Goal: Task Accomplishment & Management: Complete application form

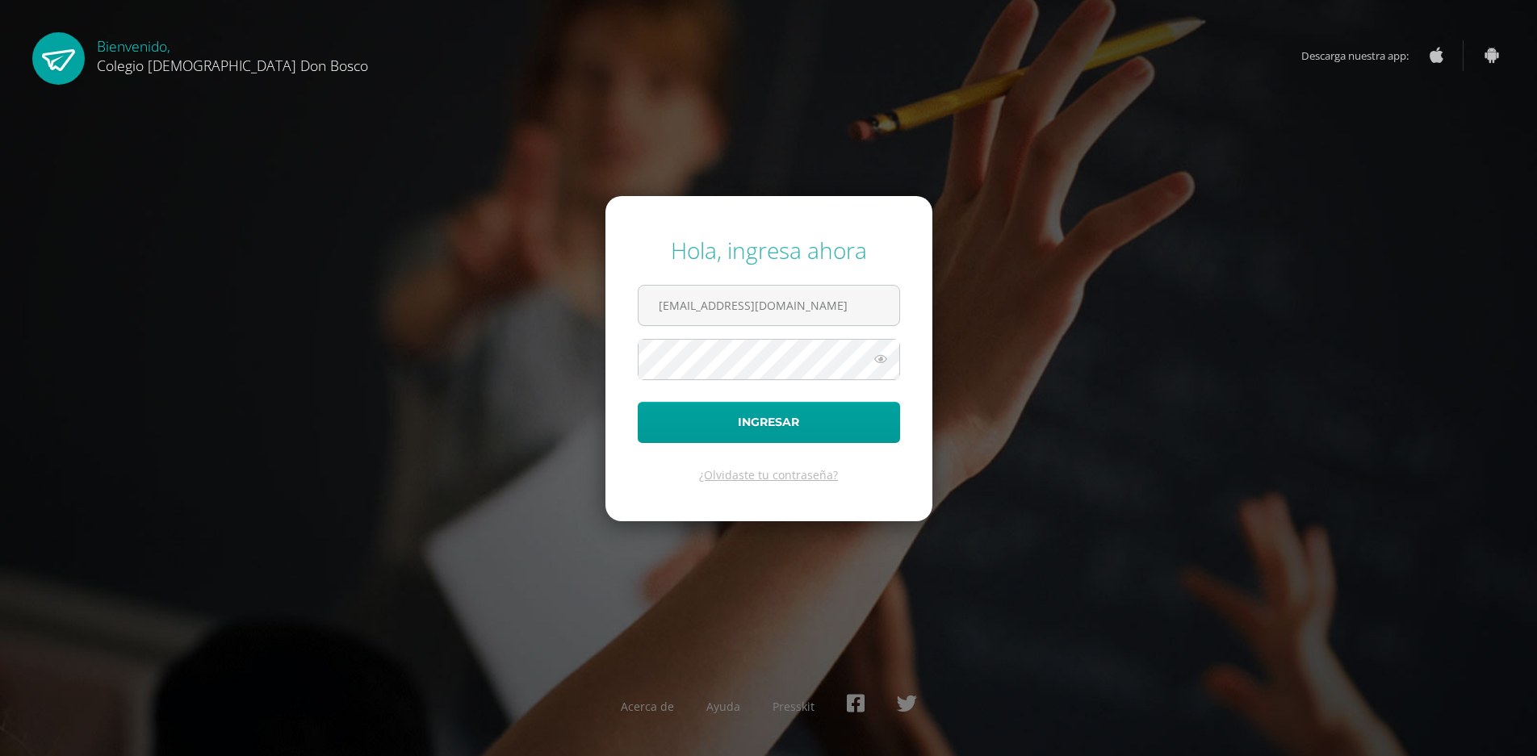
type input "[EMAIL_ADDRESS][DOMAIN_NAME]"
click at [730, 418] on button "Ingresar" at bounding box center [769, 422] width 262 height 41
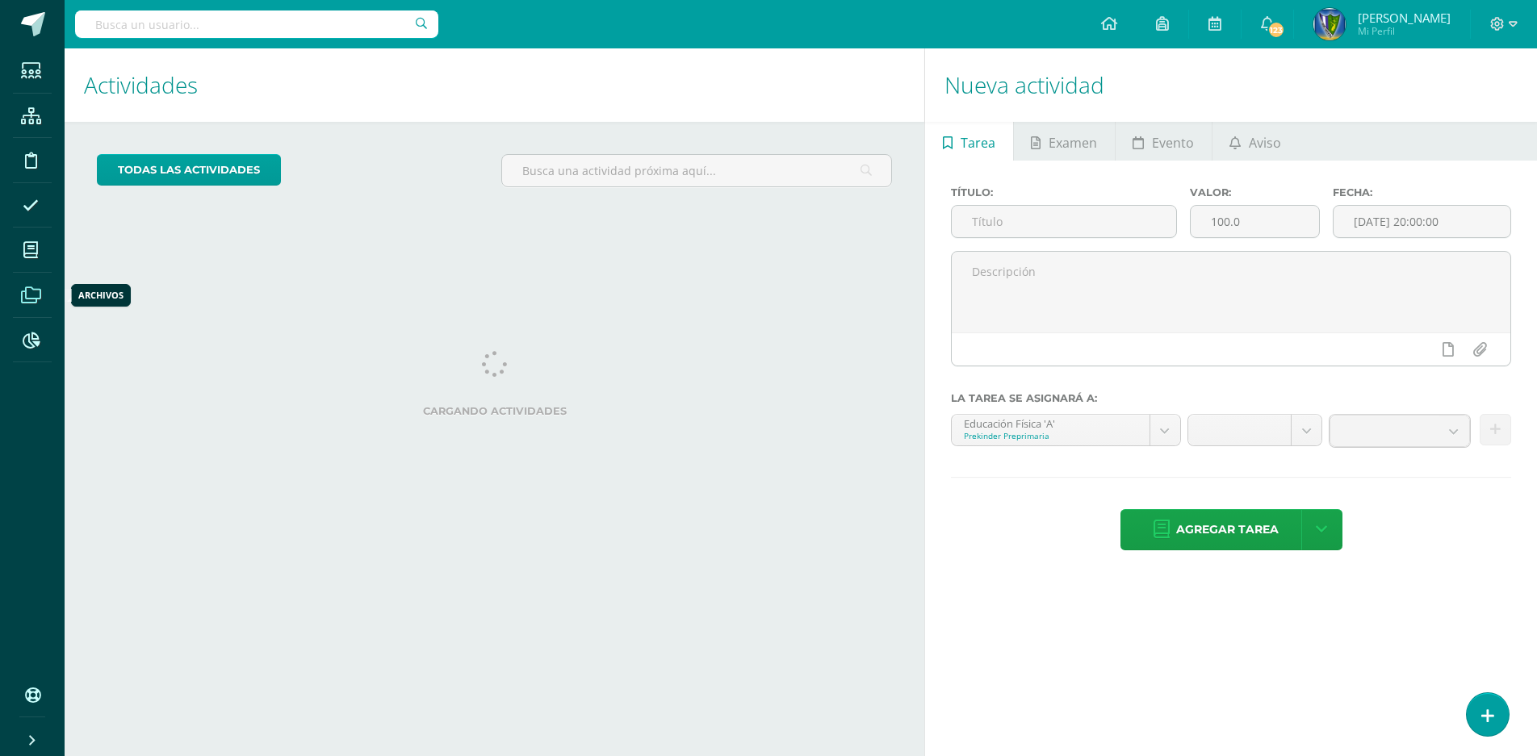
click at [41, 288] on span at bounding box center [31, 295] width 36 height 36
click at [37, 291] on icon at bounding box center [31, 295] width 20 height 16
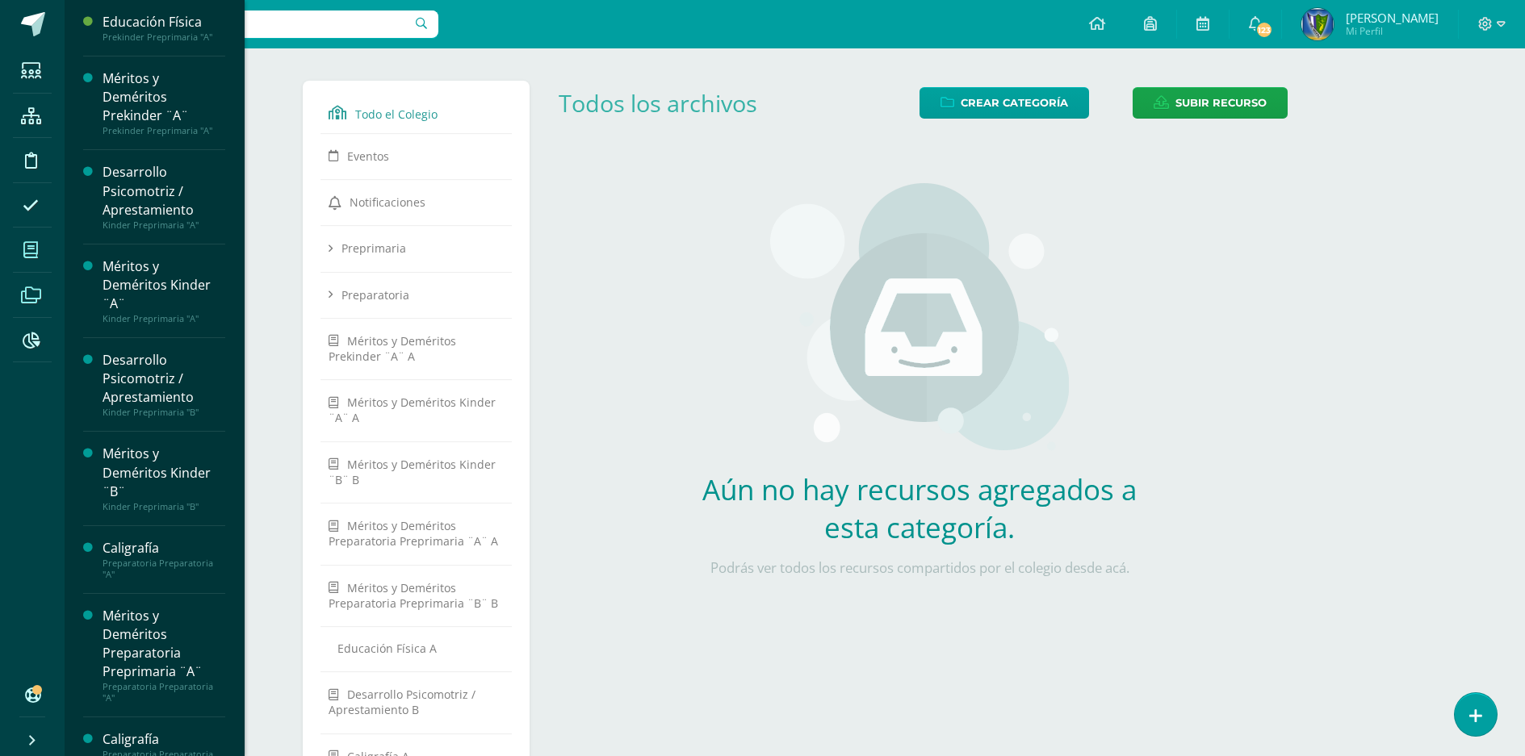
click at [37, 245] on icon at bounding box center [30, 250] width 15 height 16
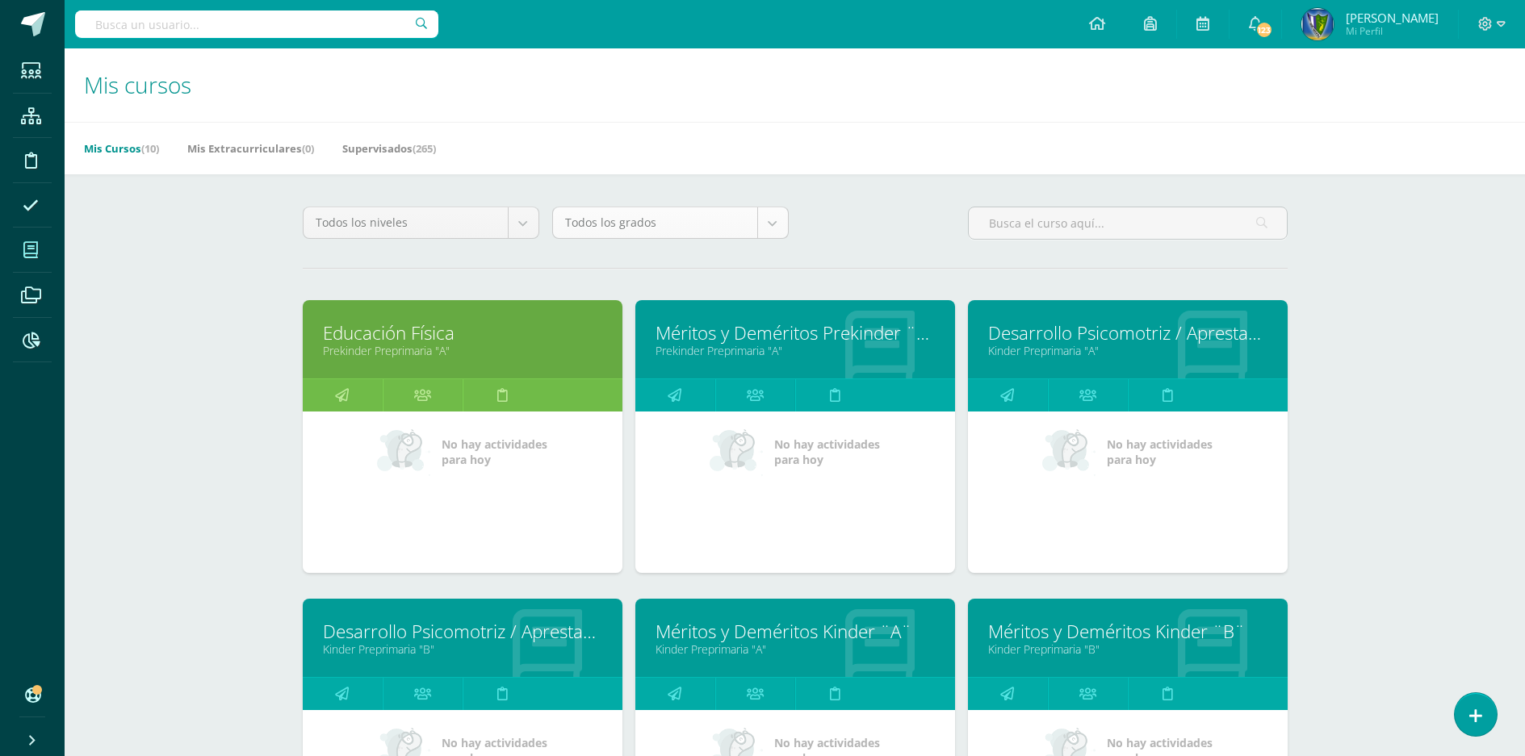
drag, startPoint x: 797, startPoint y: 236, endPoint x: 770, endPoint y: 228, distance: 27.6
click at [789, 235] on div "Todos los niveles Todos los niveles Primaria Complementaria Bachillerato en CCL…" at bounding box center [795, 230] width 998 height 46
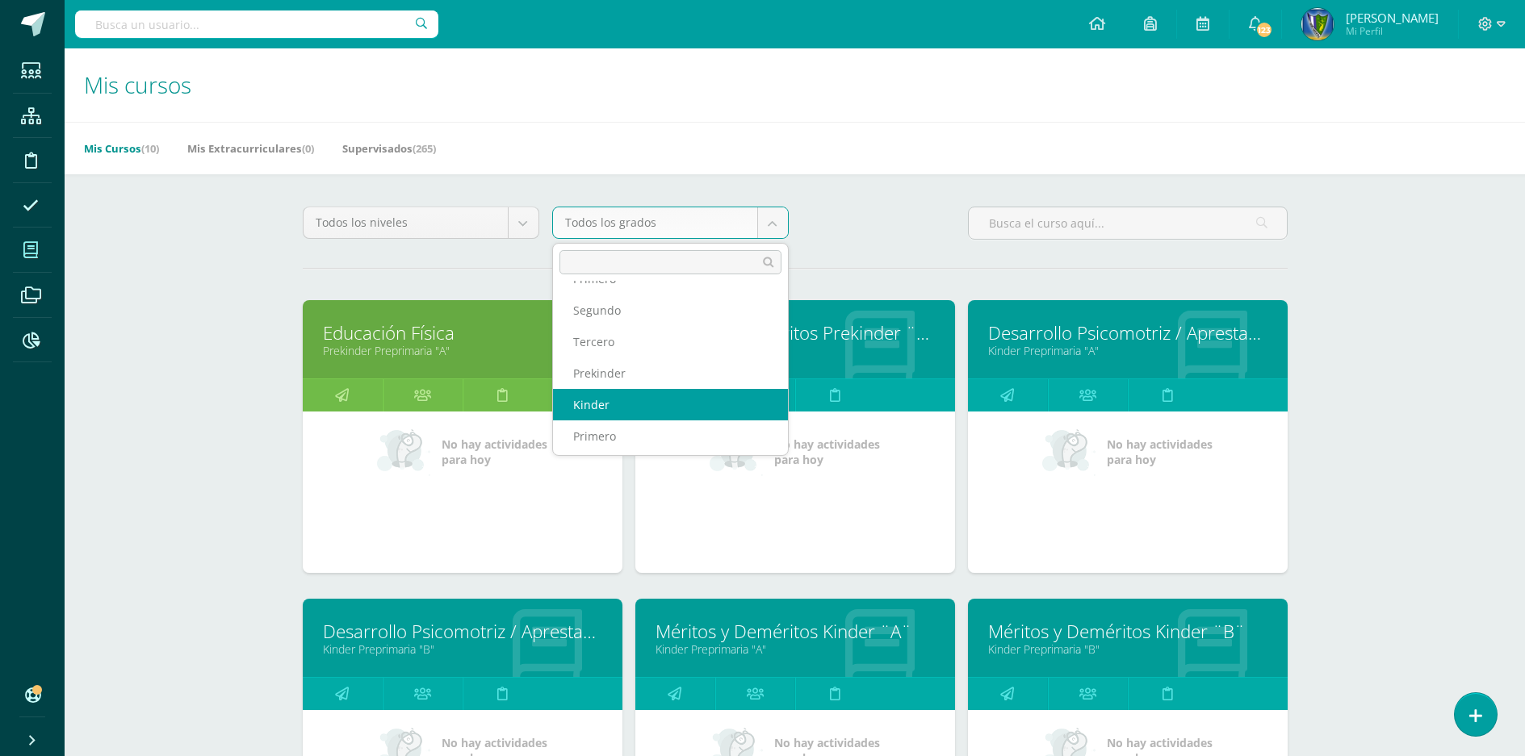
scroll to position [81, 0]
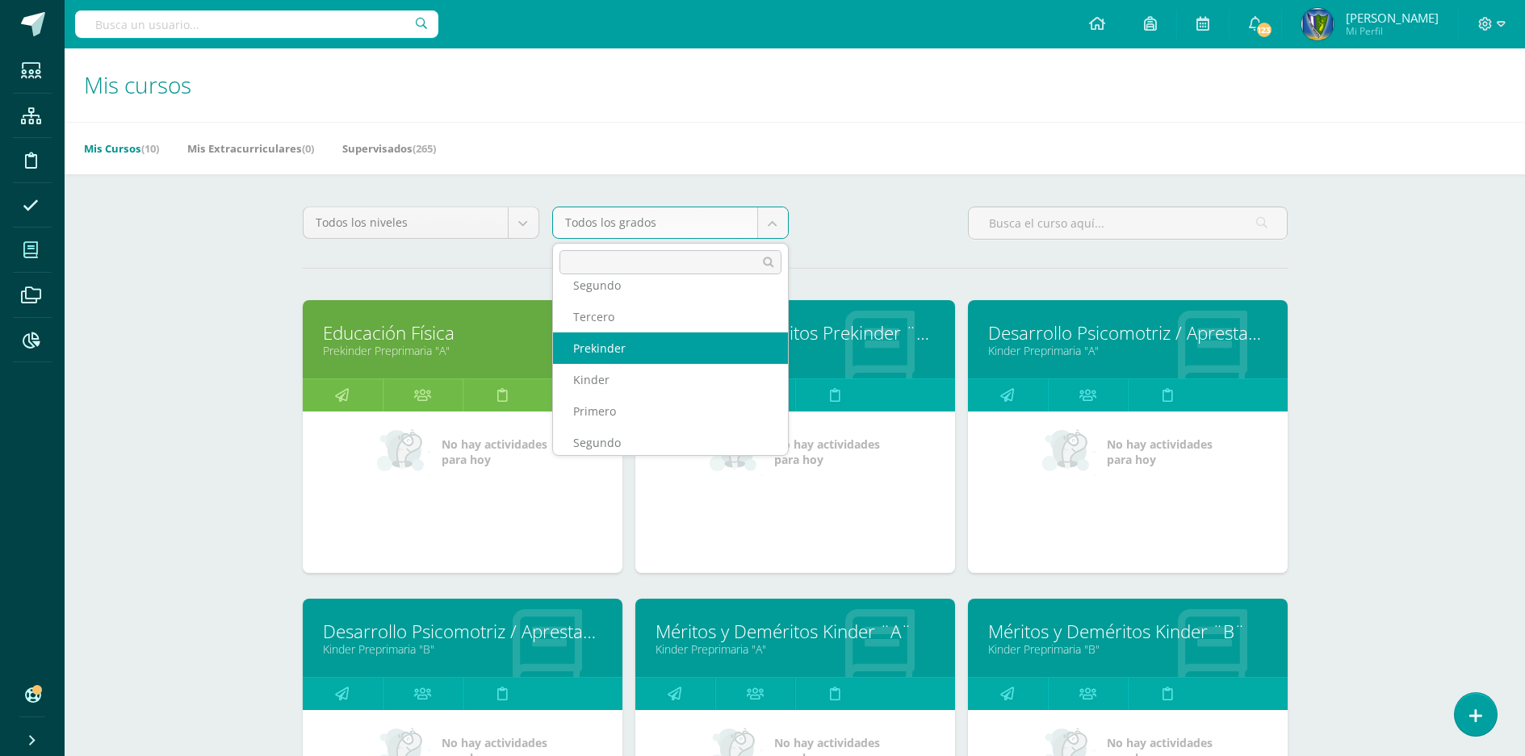
select select "1"
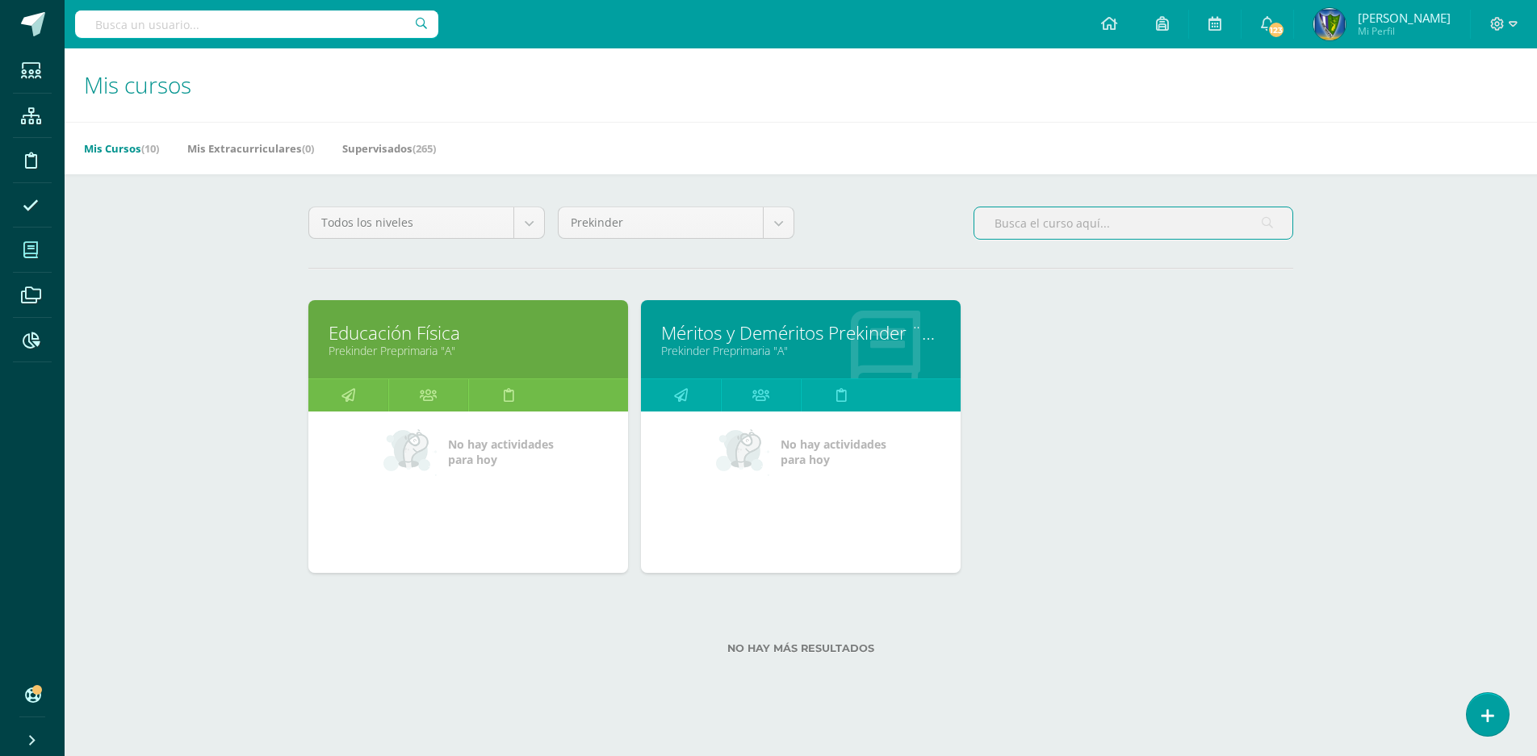
click at [1024, 228] on input "text" at bounding box center [1133, 222] width 318 height 31
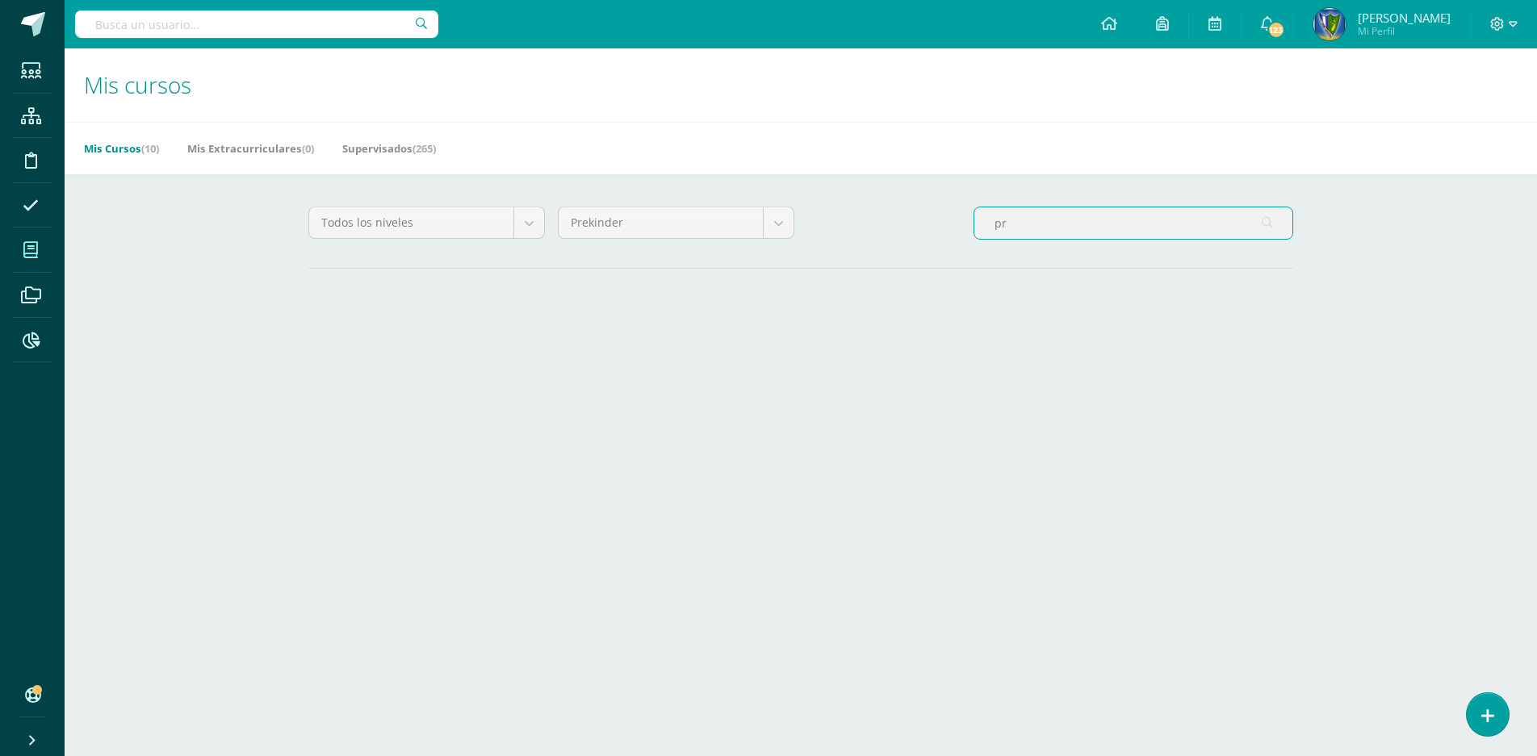
type input "p"
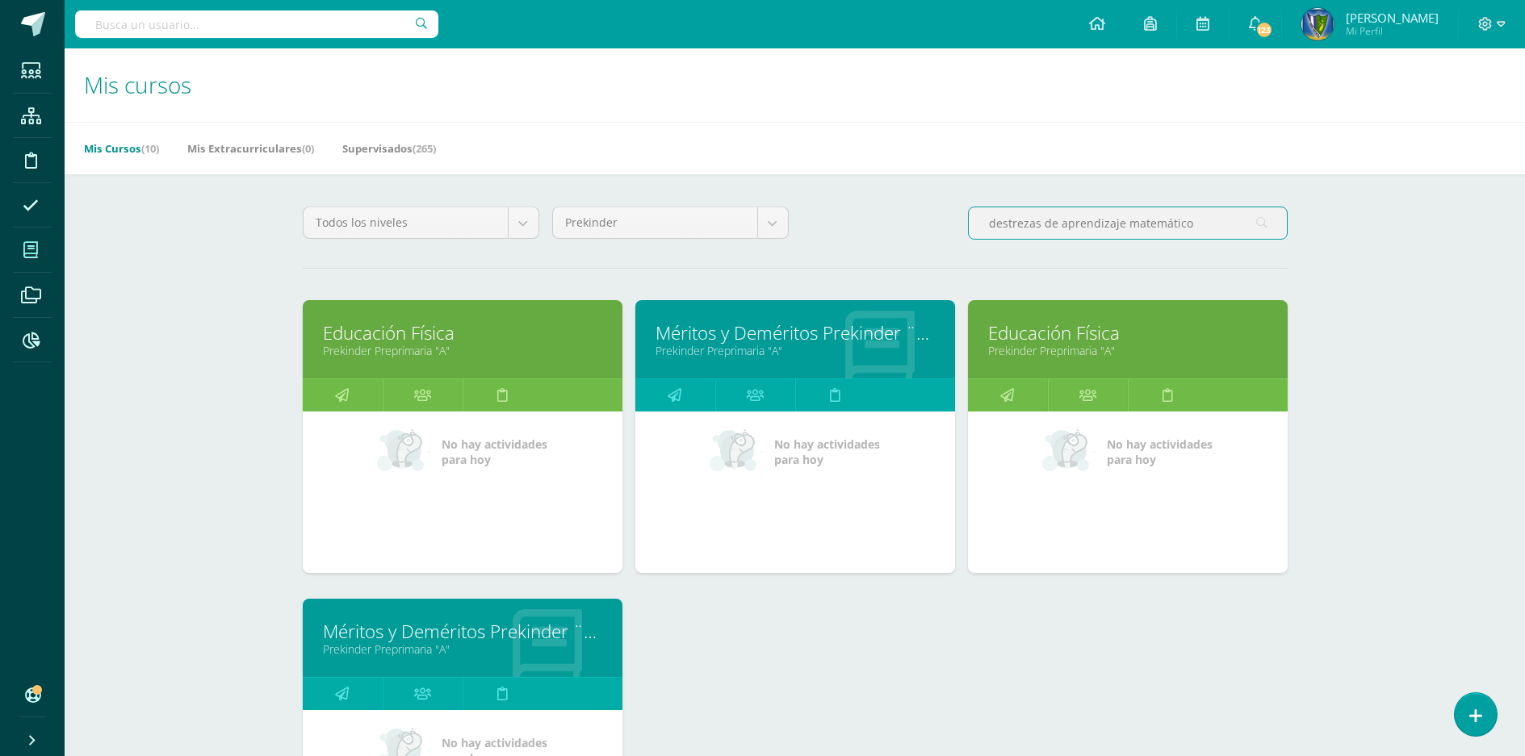
type input "destrezas de aprendizaje matemático"
click at [1260, 211] on div "Todos los niveles Todos los niveles Primaria Complementaria Bachillerato en CCL…" at bounding box center [794, 589] width 1049 height 830
click at [1260, 211] on icon at bounding box center [1261, 223] width 11 height 33
drag, startPoint x: 1260, startPoint y: 211, endPoint x: 1303, endPoint y: 198, distance: 45.7
click at [1281, 205] on div "Todos los niveles Todos los niveles Primaria Complementaria Bachillerato en CCL…" at bounding box center [794, 589] width 1049 height 830
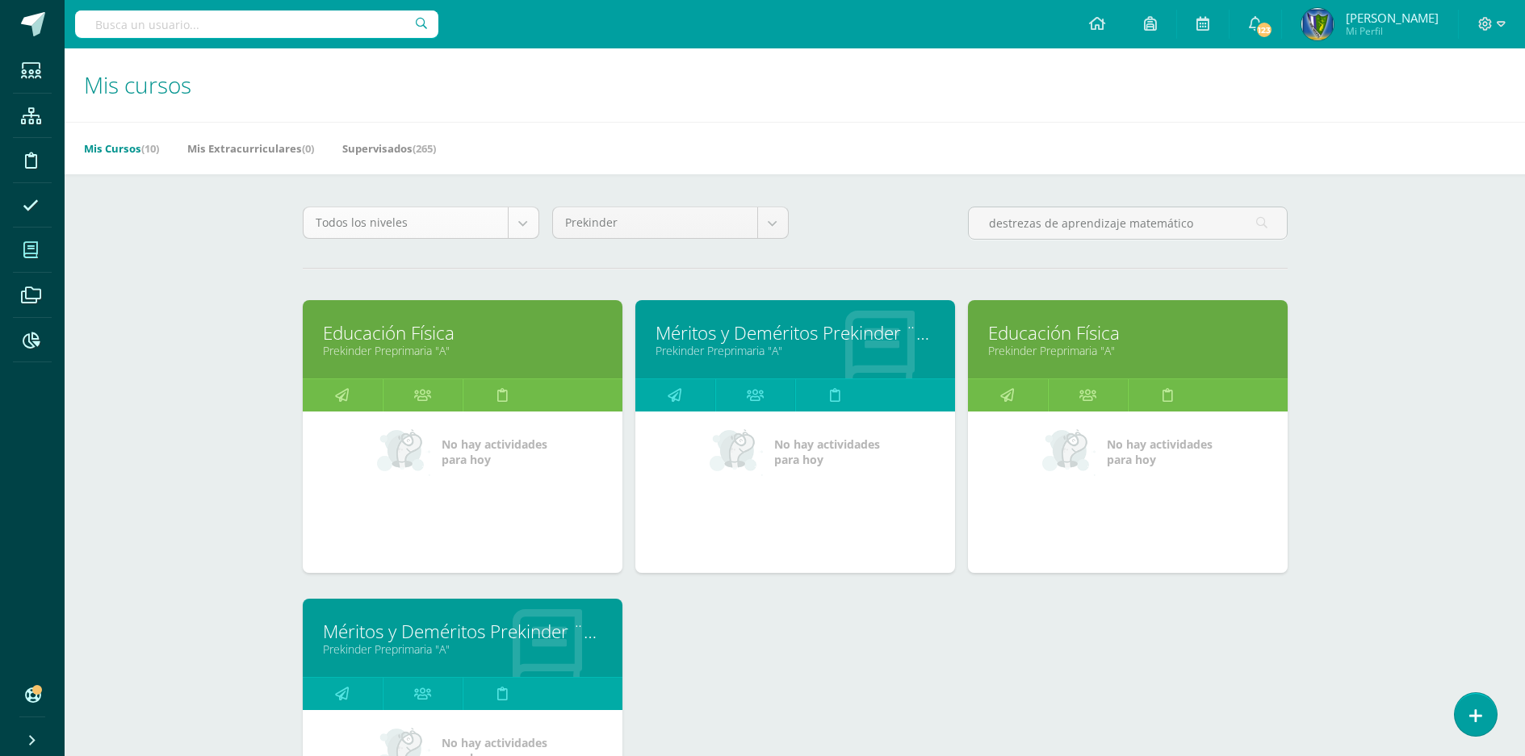
click at [467, 217] on body "Estudiantes Estructura Disciplina Asistencia Mis cursos Archivos Reportes Sopor…" at bounding box center [762, 502] width 1525 height 1005
drag, startPoint x: 520, startPoint y: 156, endPoint x: 283, endPoint y: 186, distance: 238.5
click at [516, 158] on body "Estudiantes Estructura Disciplina Asistencia Mis cursos Archivos Reportes Sopor…" at bounding box center [762, 502] width 1525 height 1005
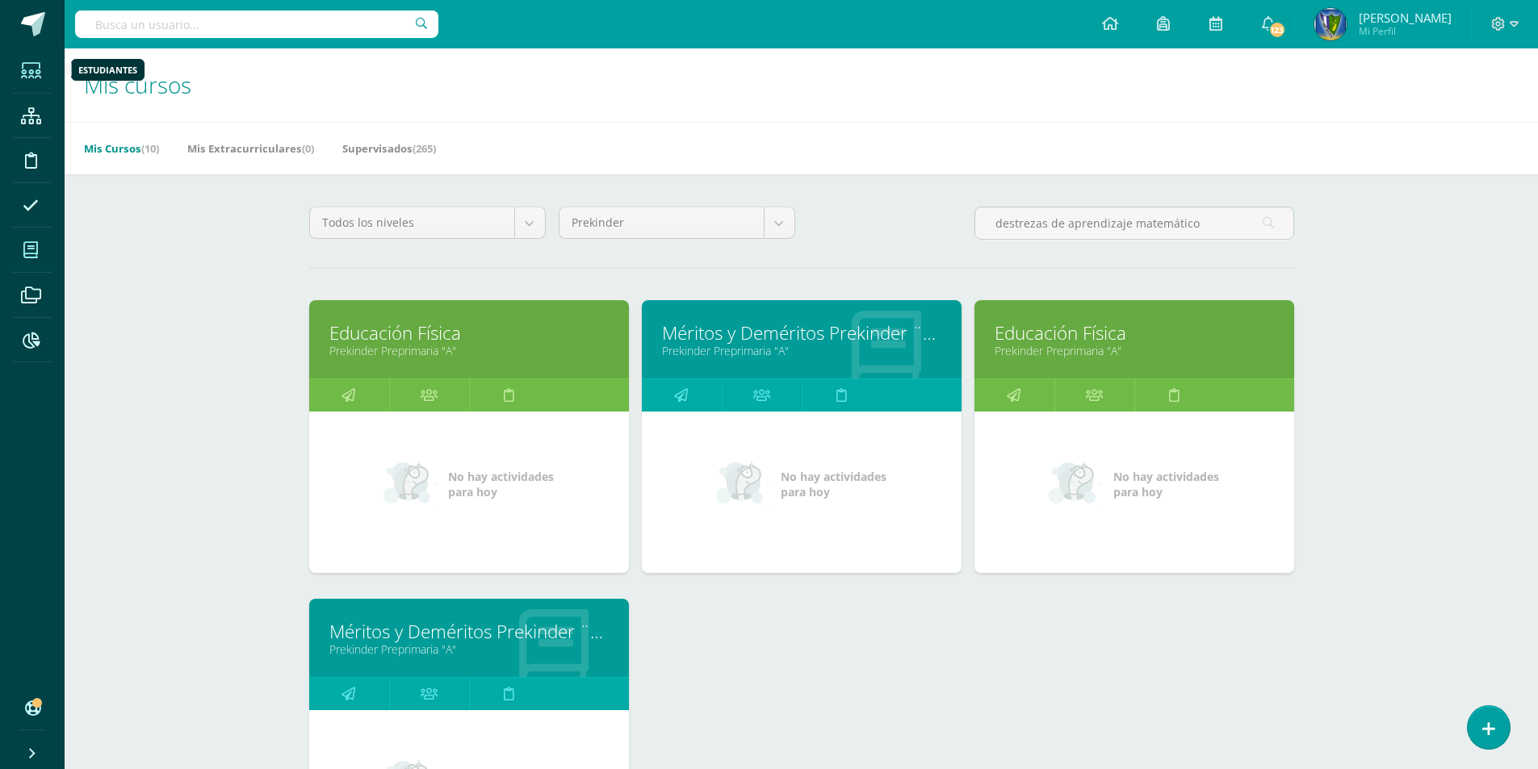
click at [32, 82] on span at bounding box center [31, 70] width 36 height 36
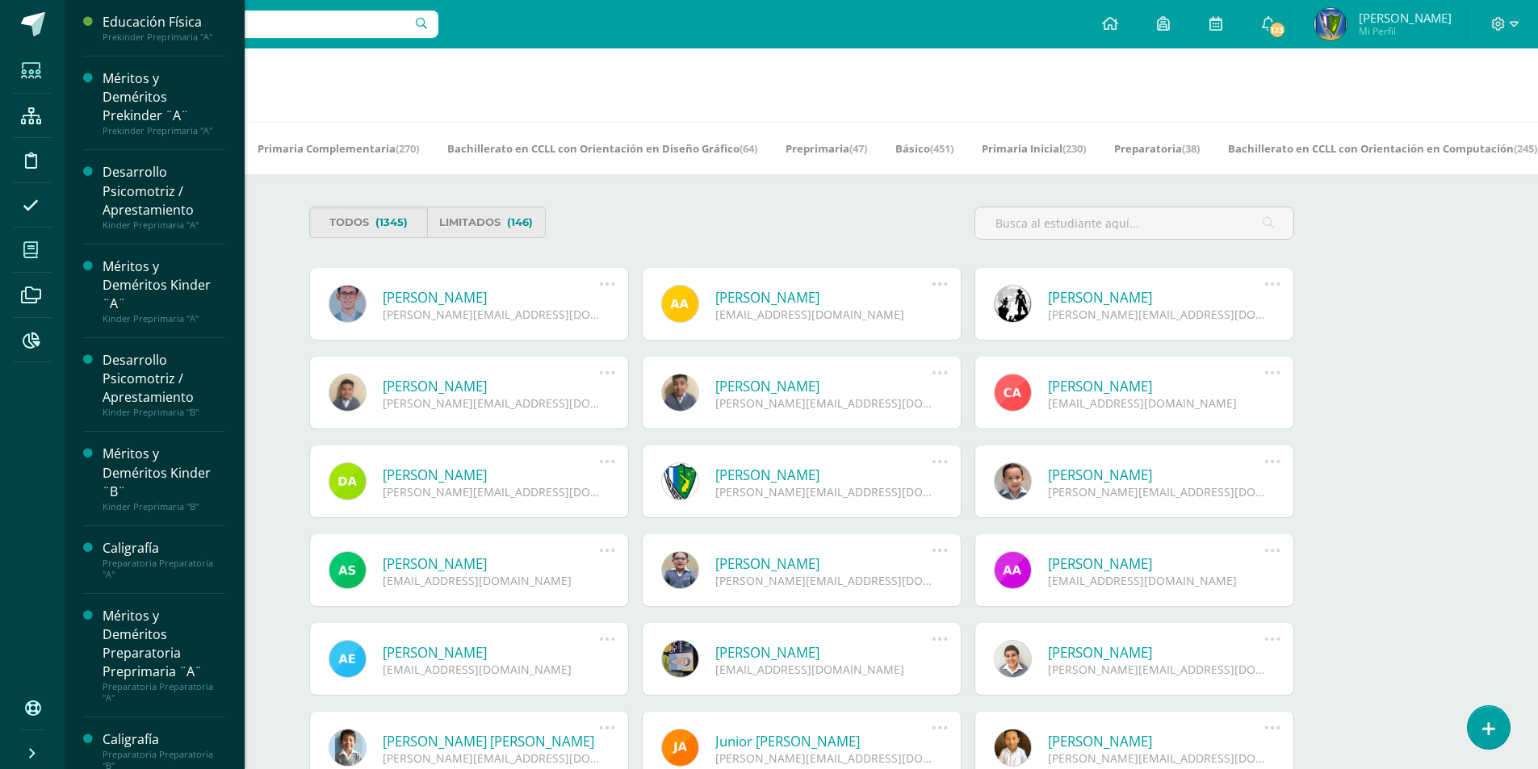
click at [38, 248] on icon at bounding box center [30, 250] width 15 height 16
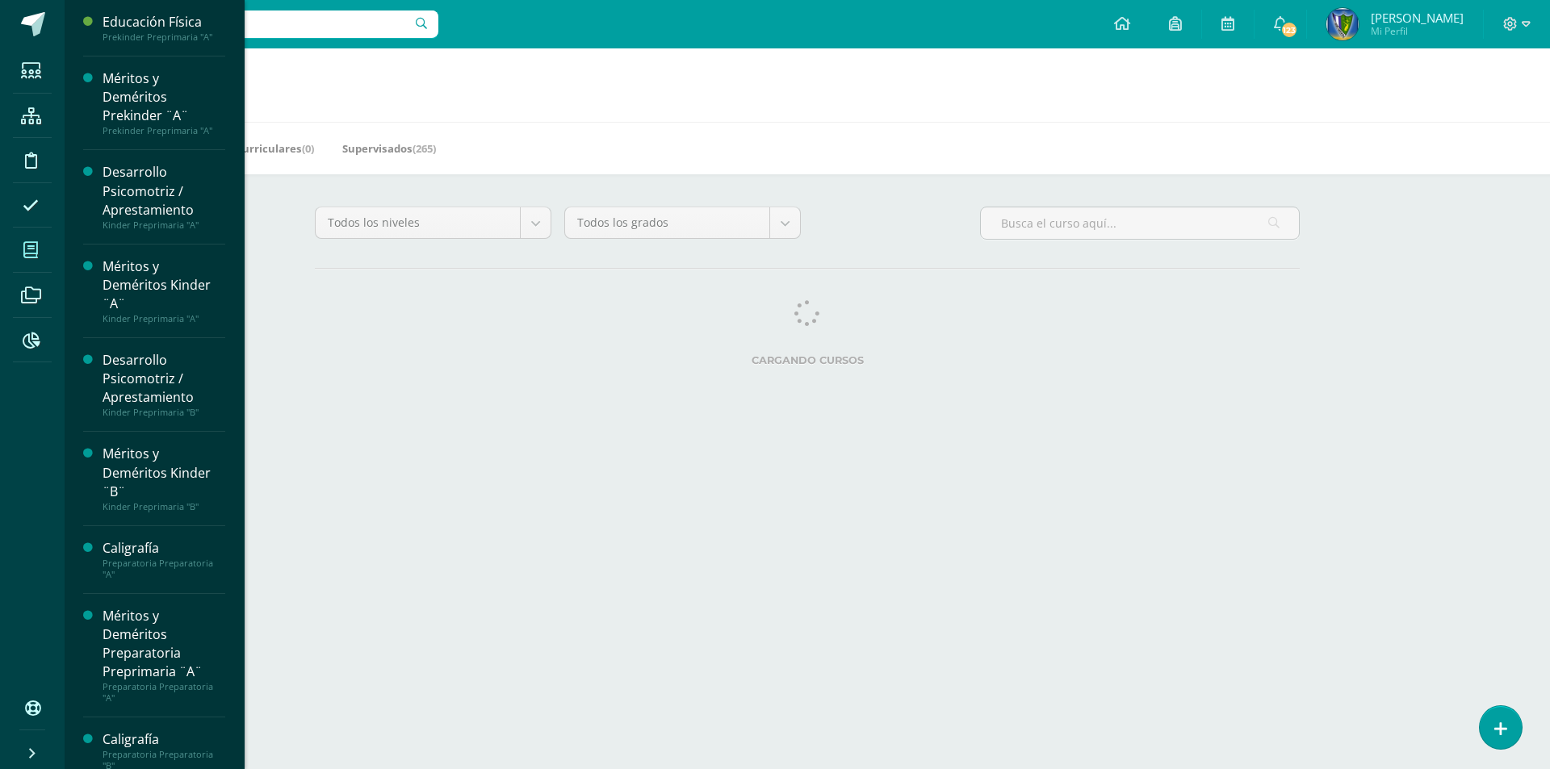
click at [859, 241] on div "Todos los niveles Todos los niveles Primaria Complementaria Bachillerato en CCL…" at bounding box center [807, 230] width 998 height 46
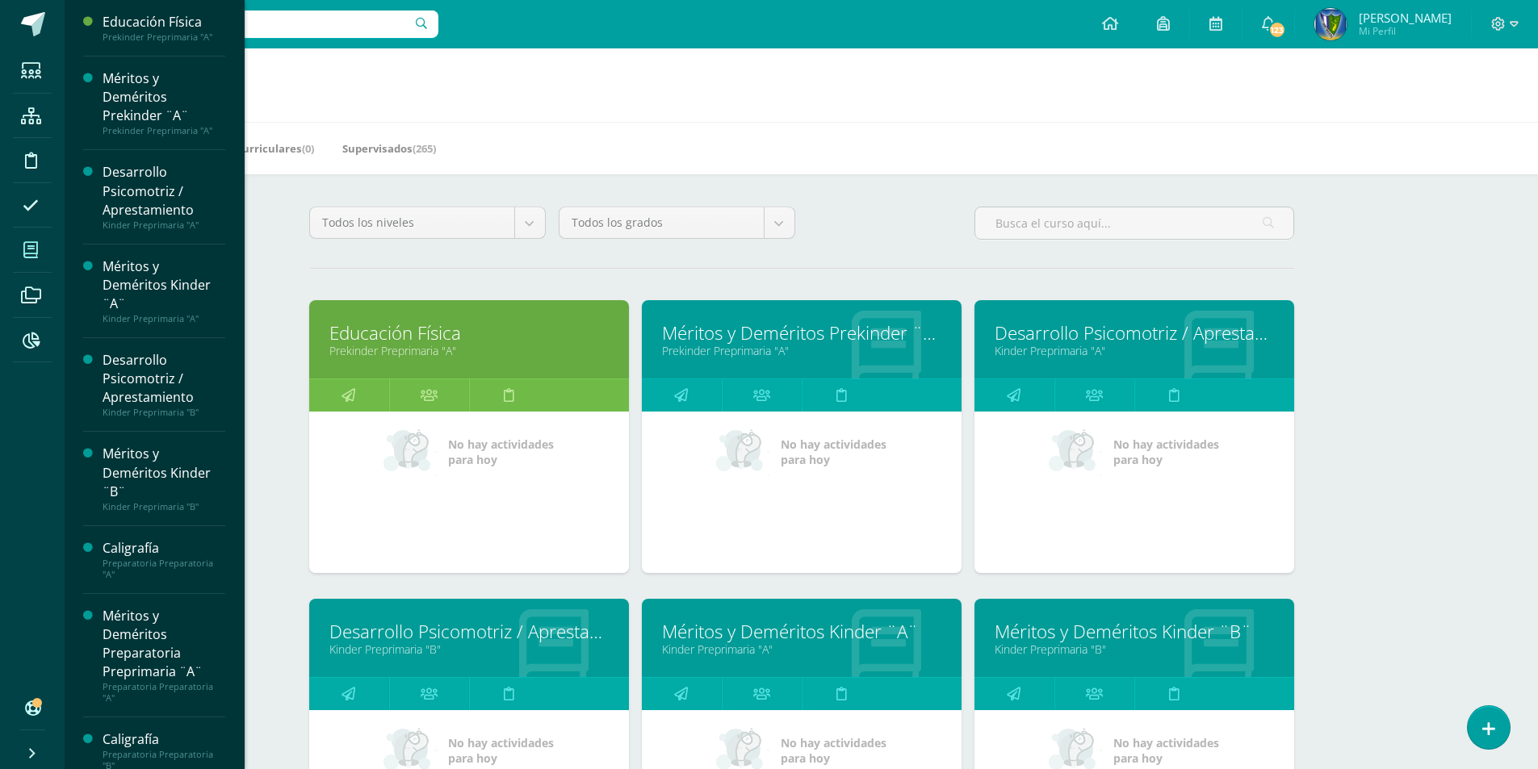
click at [494, 83] on h1 "Mis cursos" at bounding box center [801, 84] width 1434 height 73
drag, startPoint x: 541, startPoint y: 82, endPoint x: 494, endPoint y: 82, distance: 46.8
click at [506, 82] on h1 "Mis cursos" at bounding box center [801, 84] width 1434 height 73
click at [656, 167] on div "Mis Cursos (10) Mis Extracurriculares (0) Supervisados (265)" at bounding box center [821, 148] width 1512 height 52
click at [541, 222] on div "Todos los niveles Todos los niveles Primaria Complementaria Bachillerato en CCL…" at bounding box center [427, 230] width 249 height 46
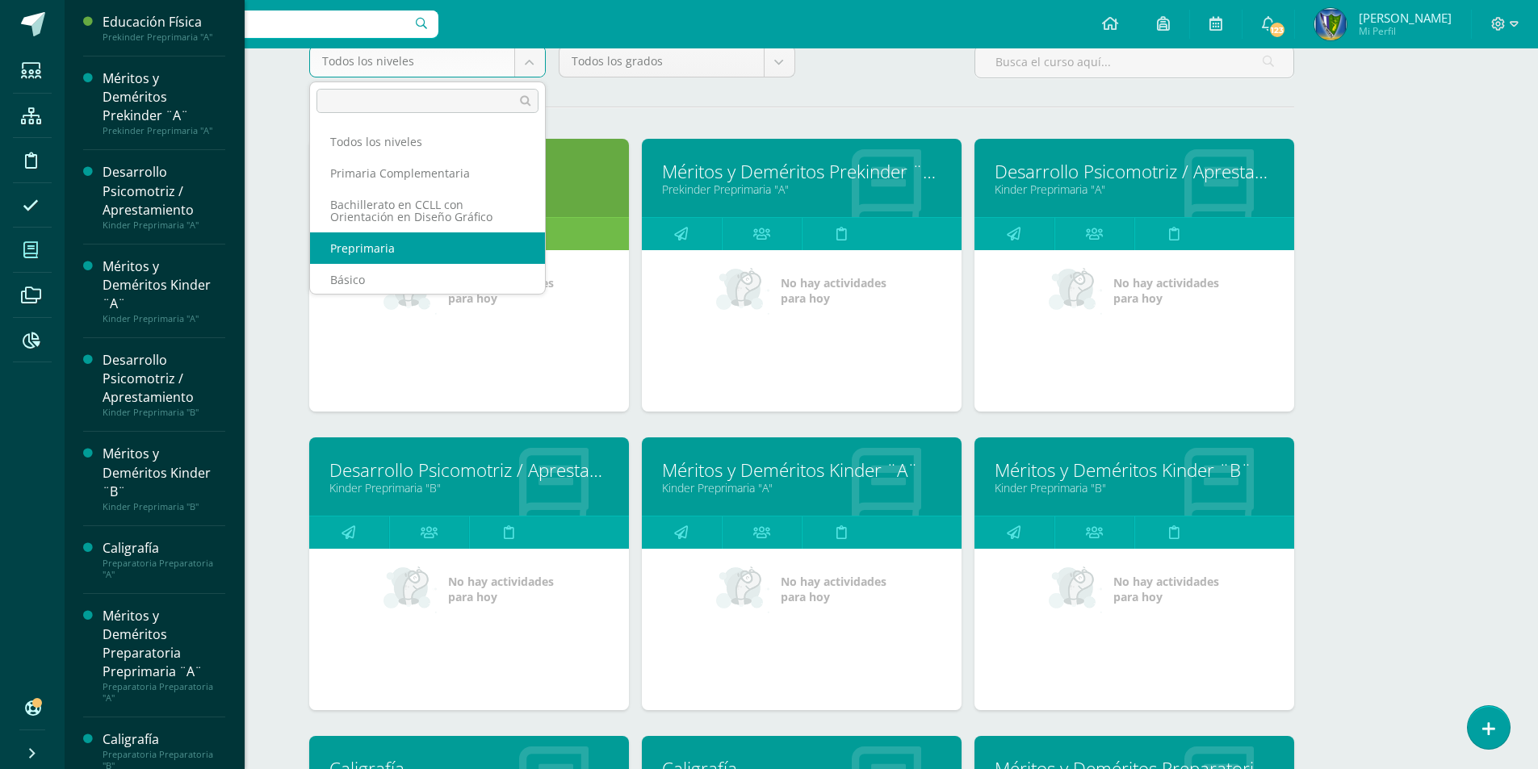
select select "1"
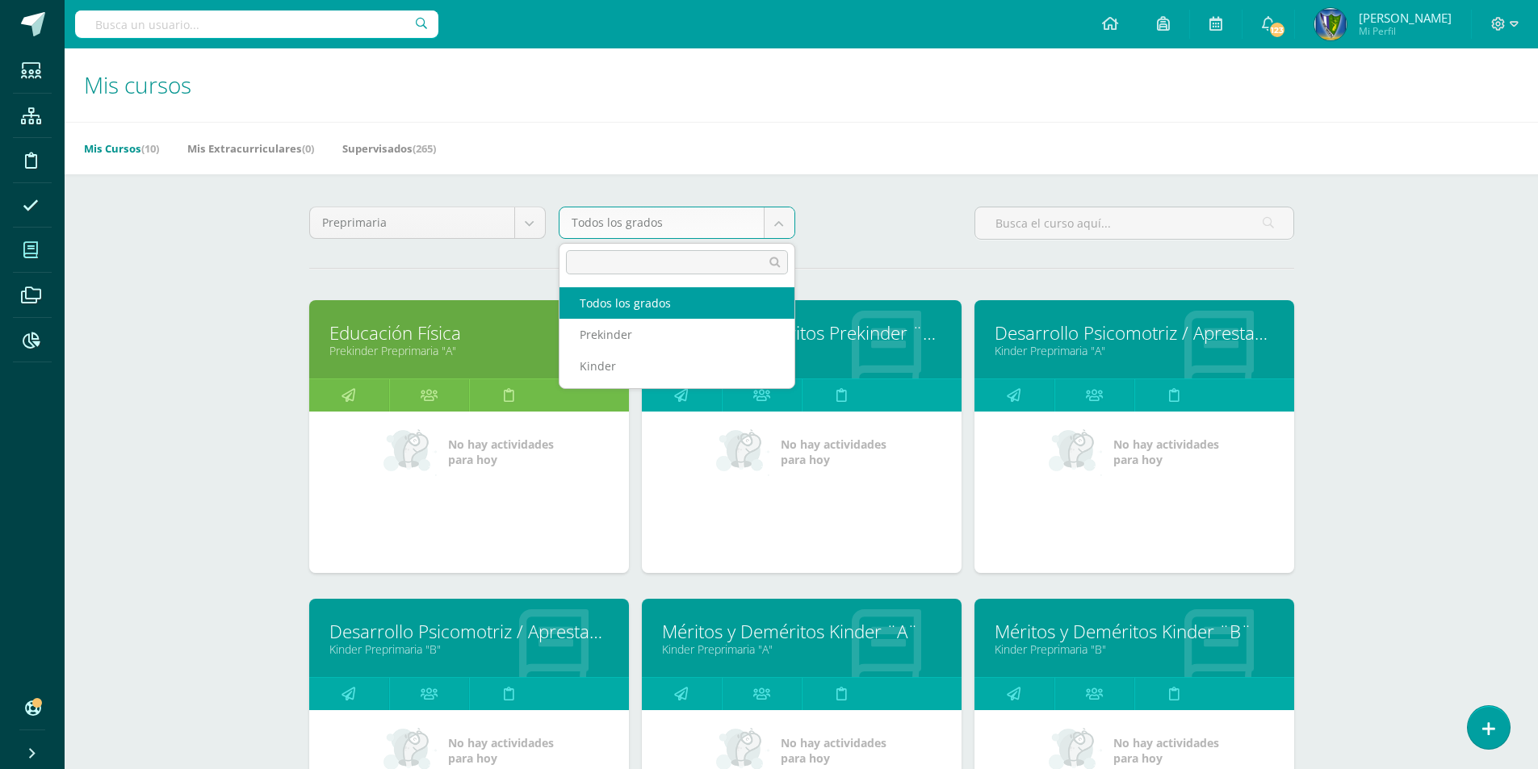
click at [613, 228] on body "Estudiantes Estructura Disciplina Asistencia Mis cursos Archivos Reportes Sopor…" at bounding box center [769, 502] width 1538 height 1005
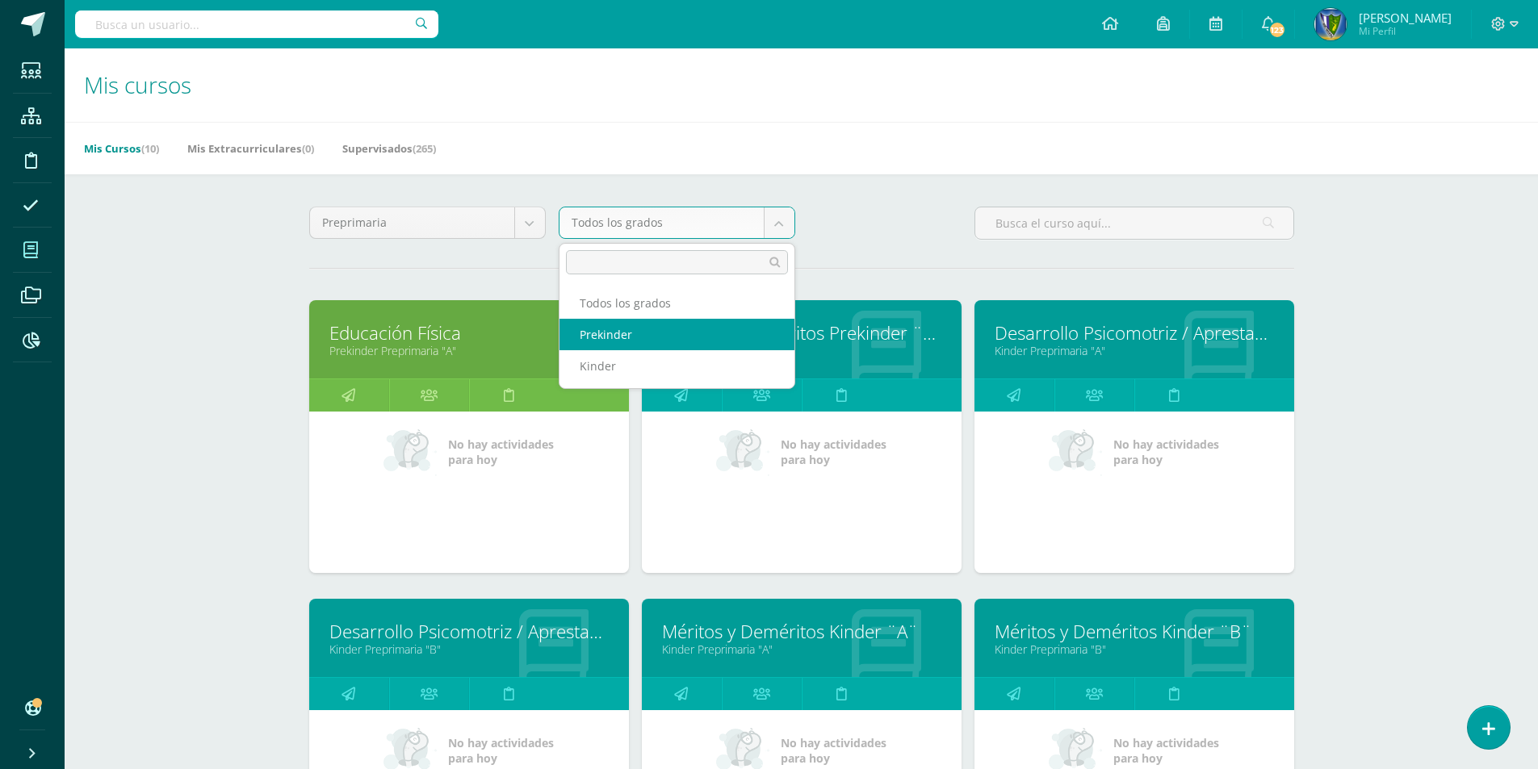
select select "1"
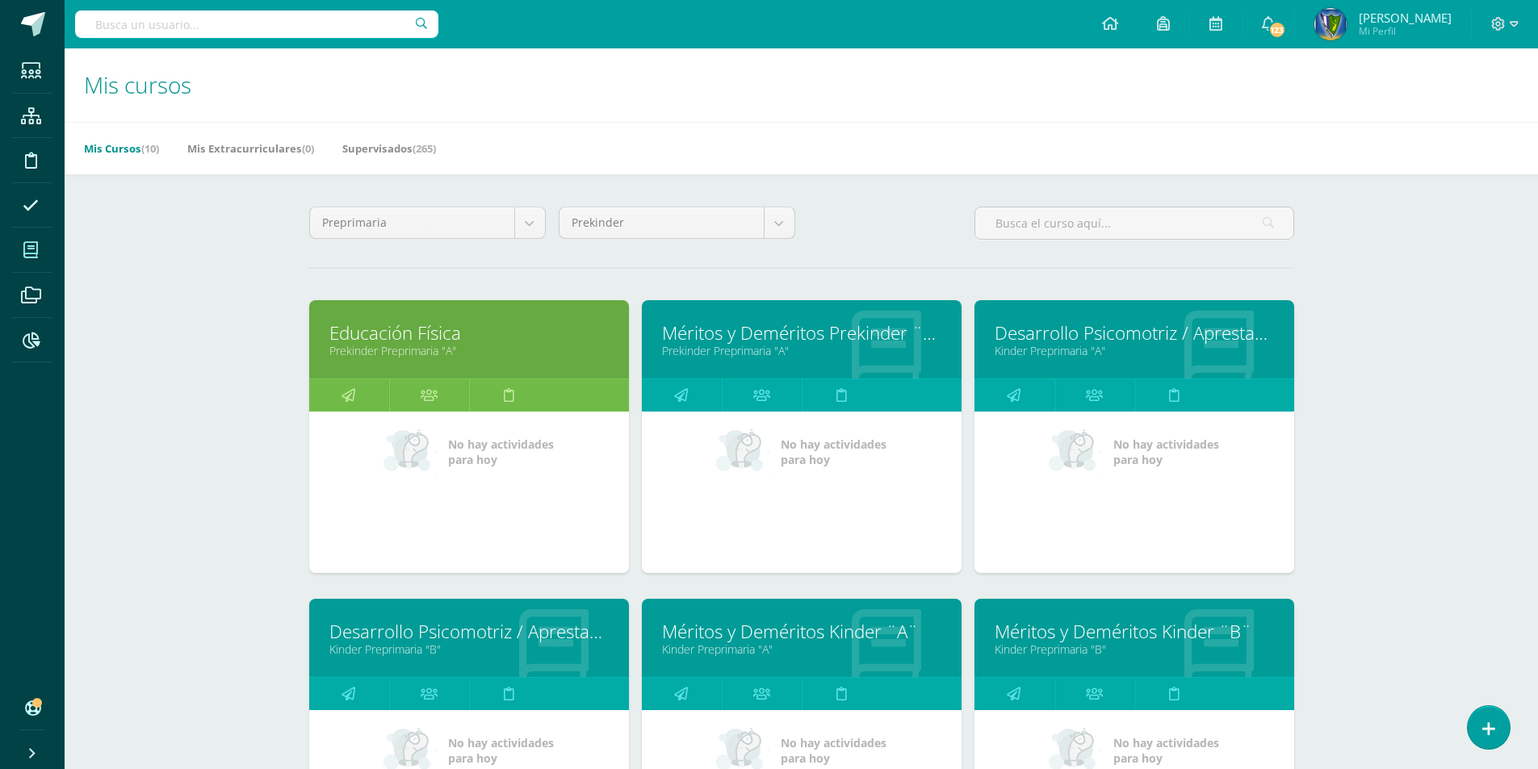
click at [827, 253] on div "Preprimaria Todos los niveles Primaria Complementaria Bachillerato en CCLL con …" at bounding box center [801, 589] width 1049 height 830
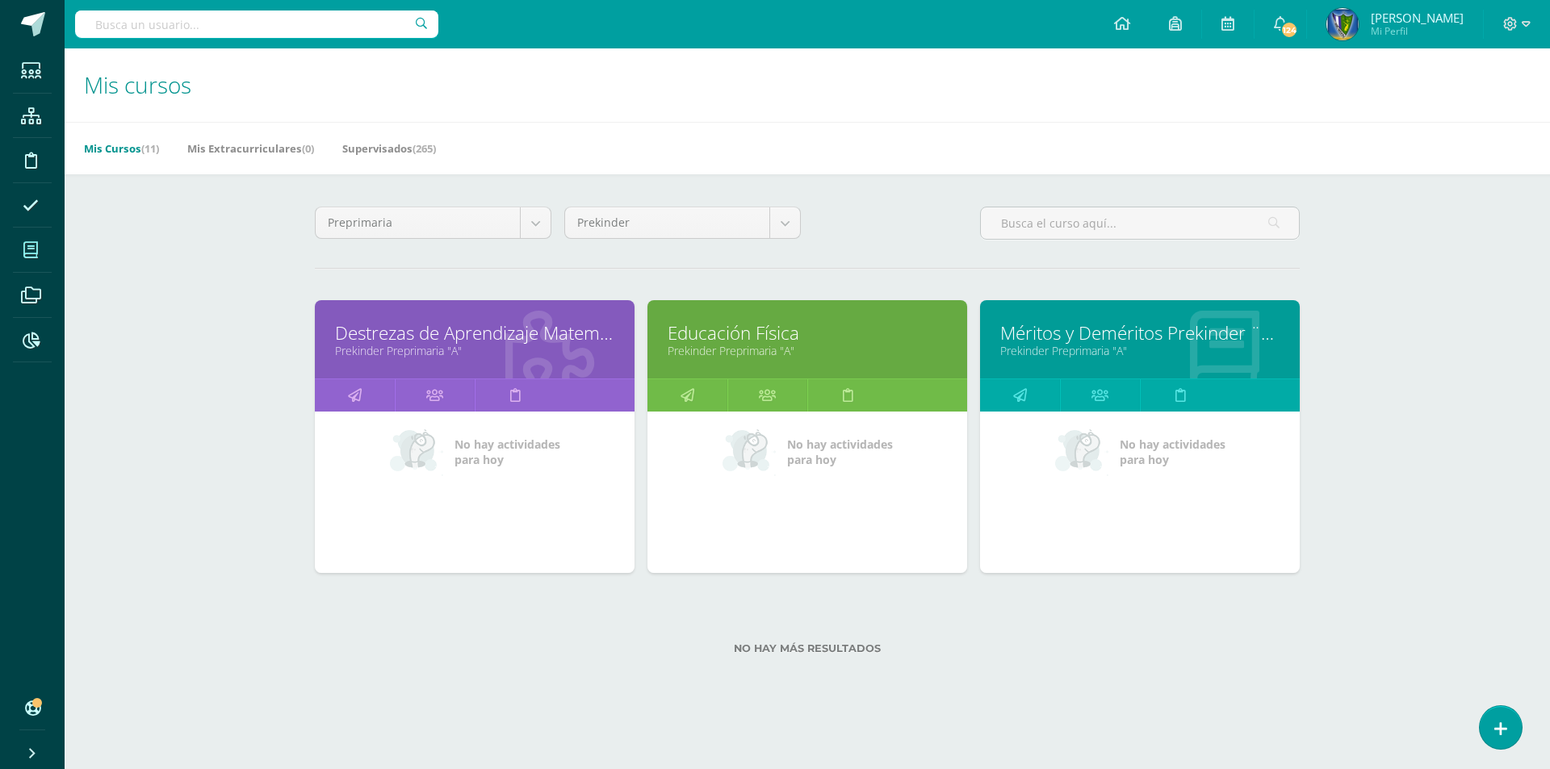
click at [450, 333] on link "Destrezas de Aprendizaje Matemática" at bounding box center [474, 332] width 279 height 25
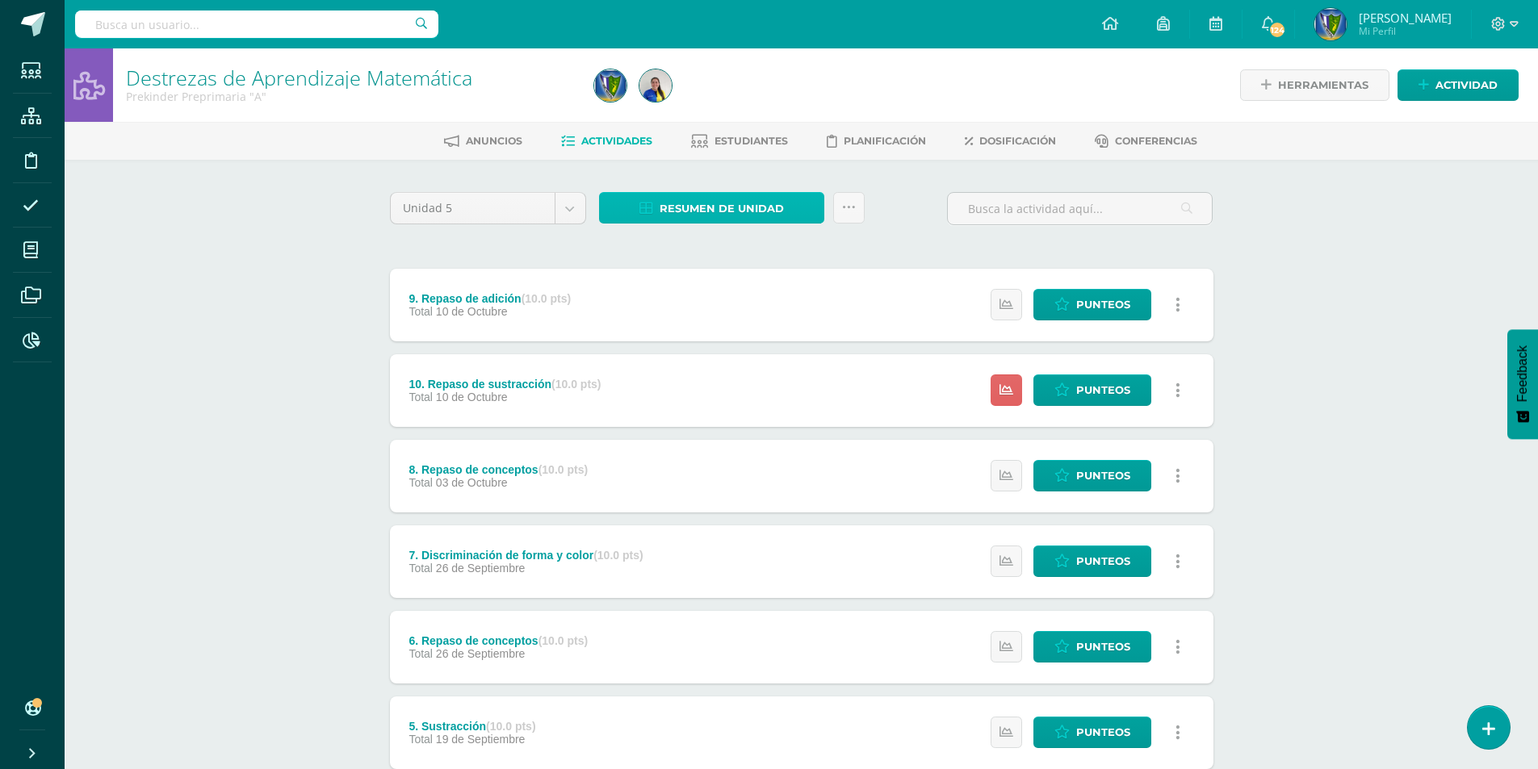
click at [802, 216] on link "Resumen de unidad" at bounding box center [711, 207] width 225 height 31
click at [772, 107] on link "Descargar como HTML" at bounding box center [712, 103] width 172 height 25
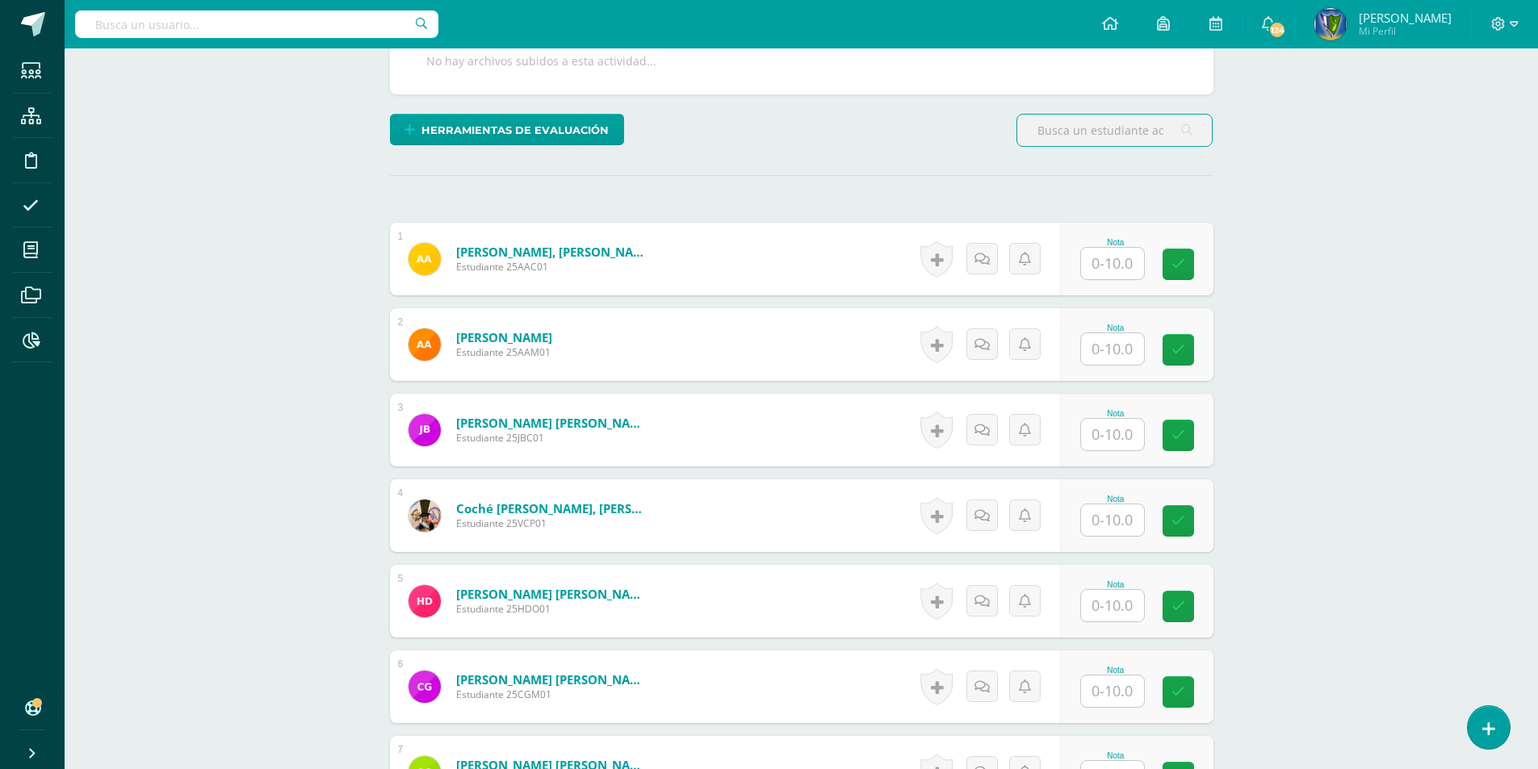
scroll to position [325, 0]
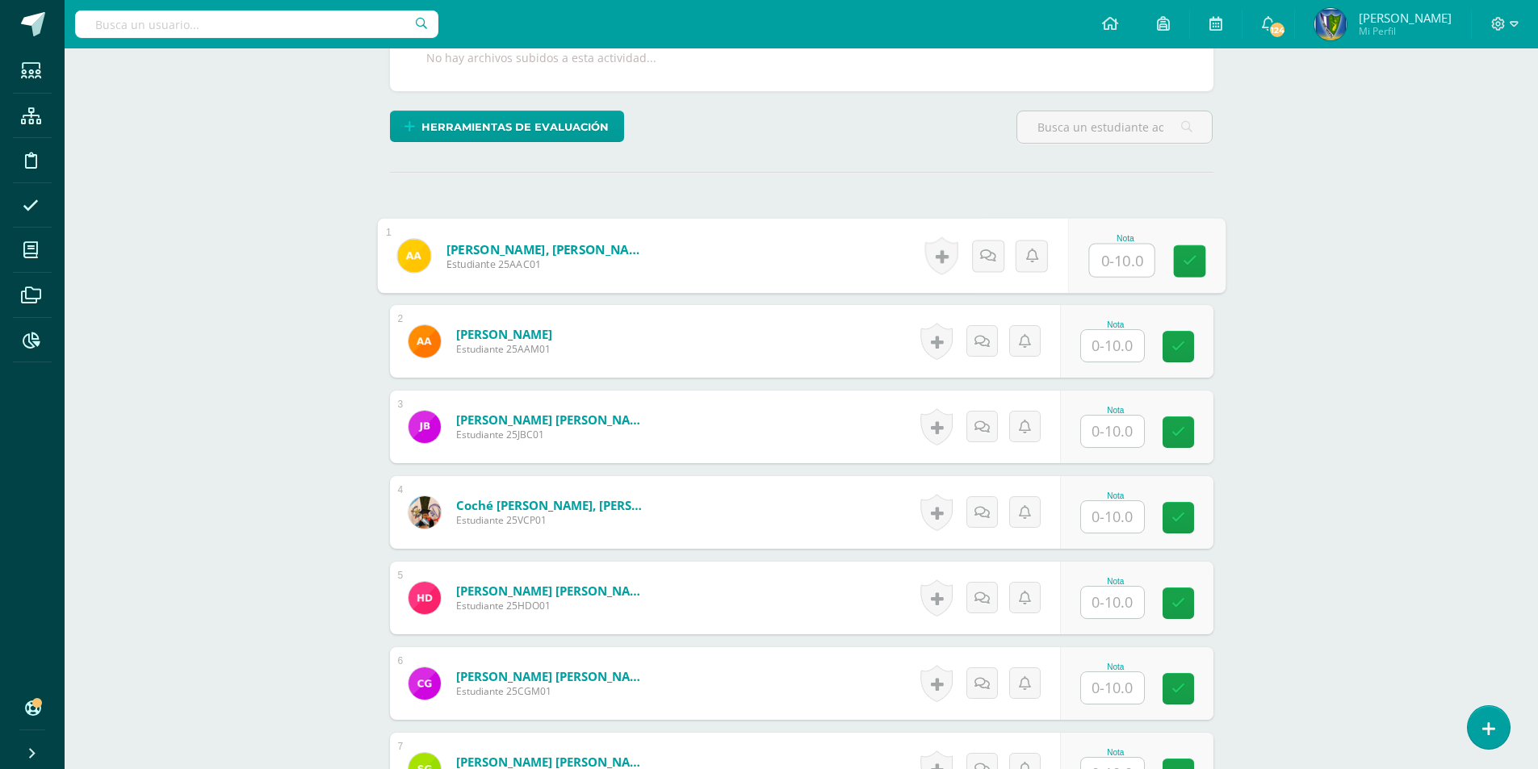
click at [1134, 261] on input "text" at bounding box center [1121, 261] width 65 height 32
click at [1116, 688] on input "text" at bounding box center [1121, 688] width 65 height 32
type input "5"
drag, startPoint x: 1271, startPoint y: 600, endPoint x: 1256, endPoint y: 594, distance: 16.3
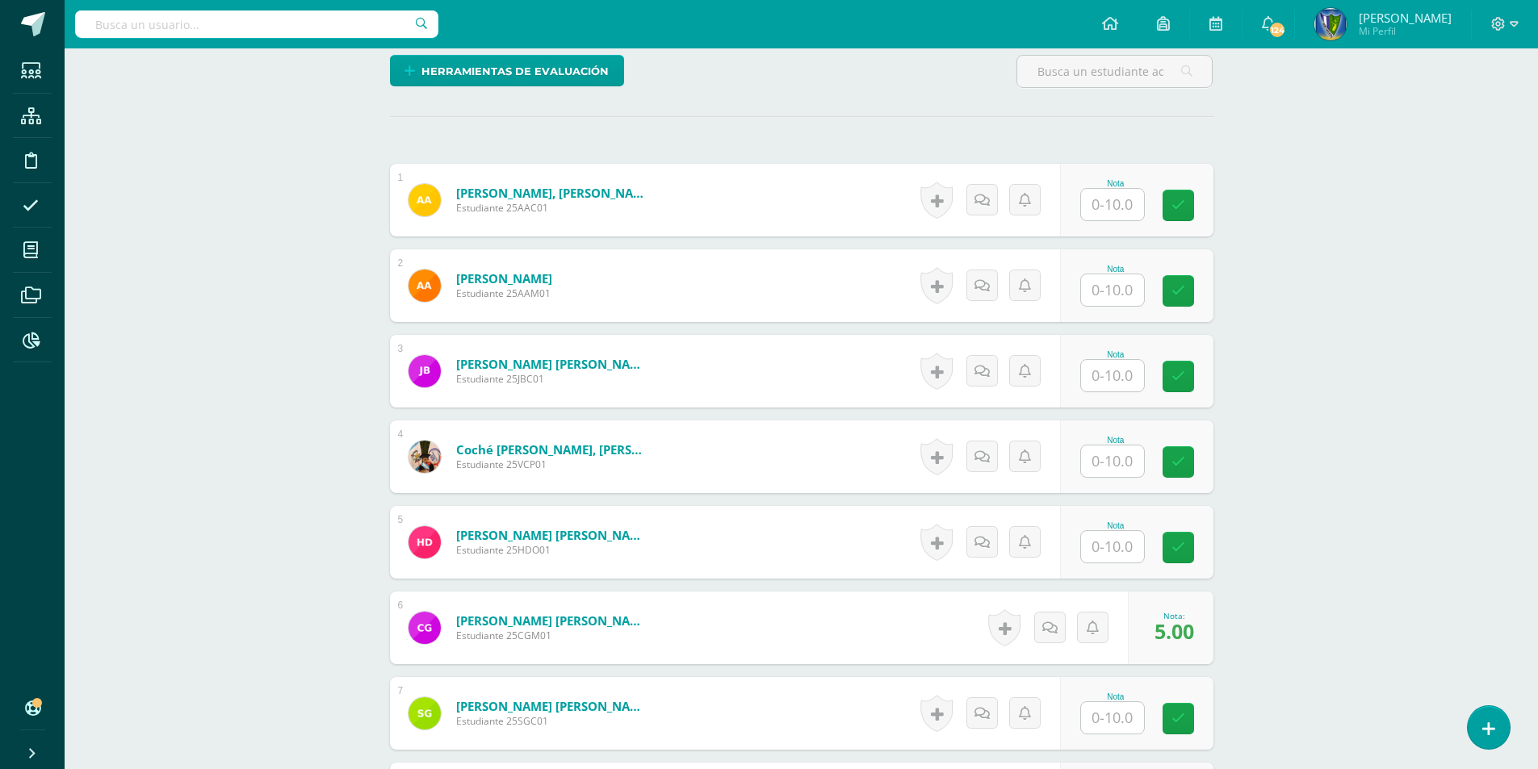
scroll to position [567, 0]
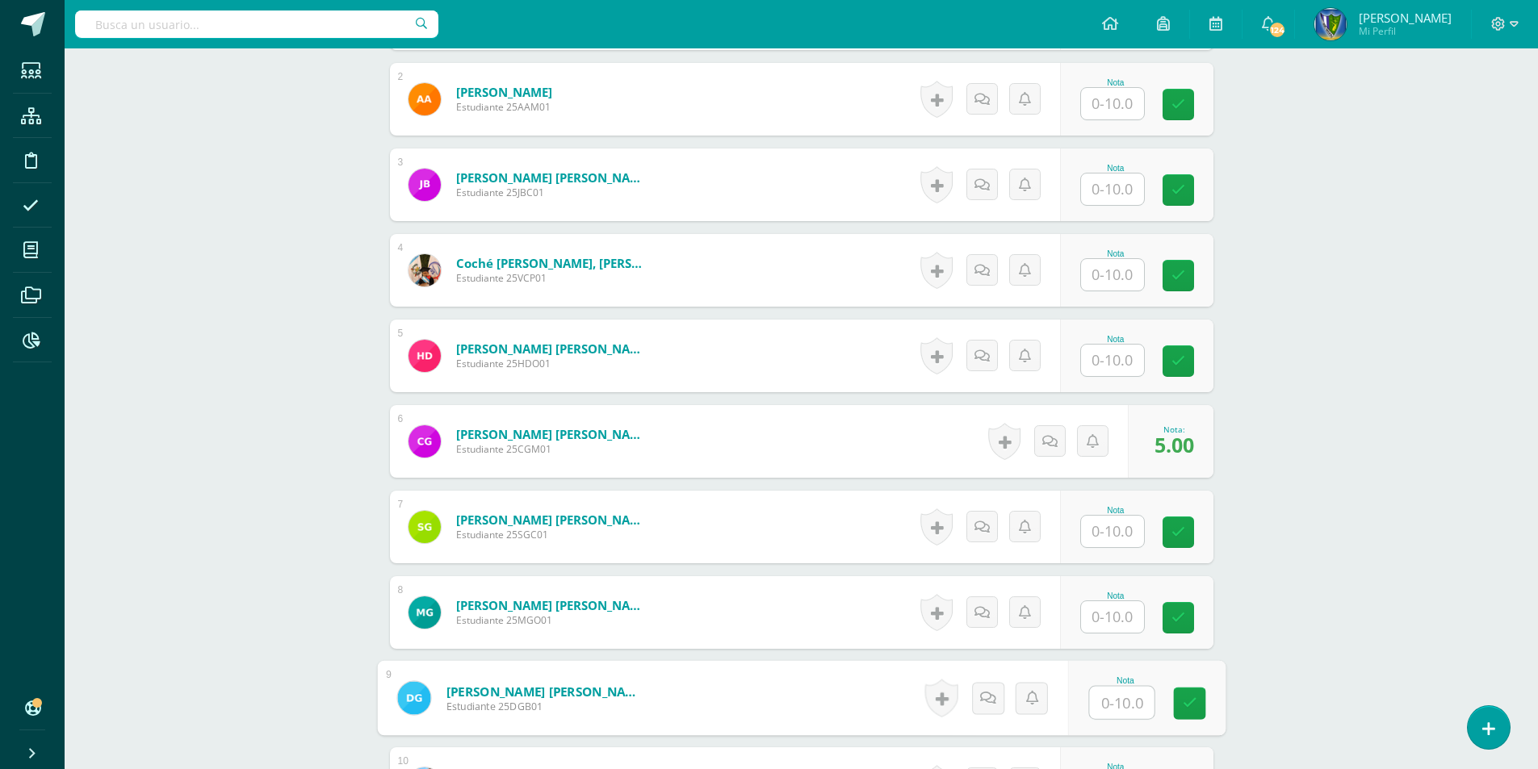
click at [1123, 709] on input "text" at bounding box center [1121, 703] width 65 height 32
click at [1123, 706] on input "text" at bounding box center [1121, 703] width 65 height 32
type input "5"
click at [1252, 588] on div "Destrezas de Aprendizaje Matemática Prekinder Preprimaria "A" Herramientas Deta…" at bounding box center [801, 713] width 1473 height 2465
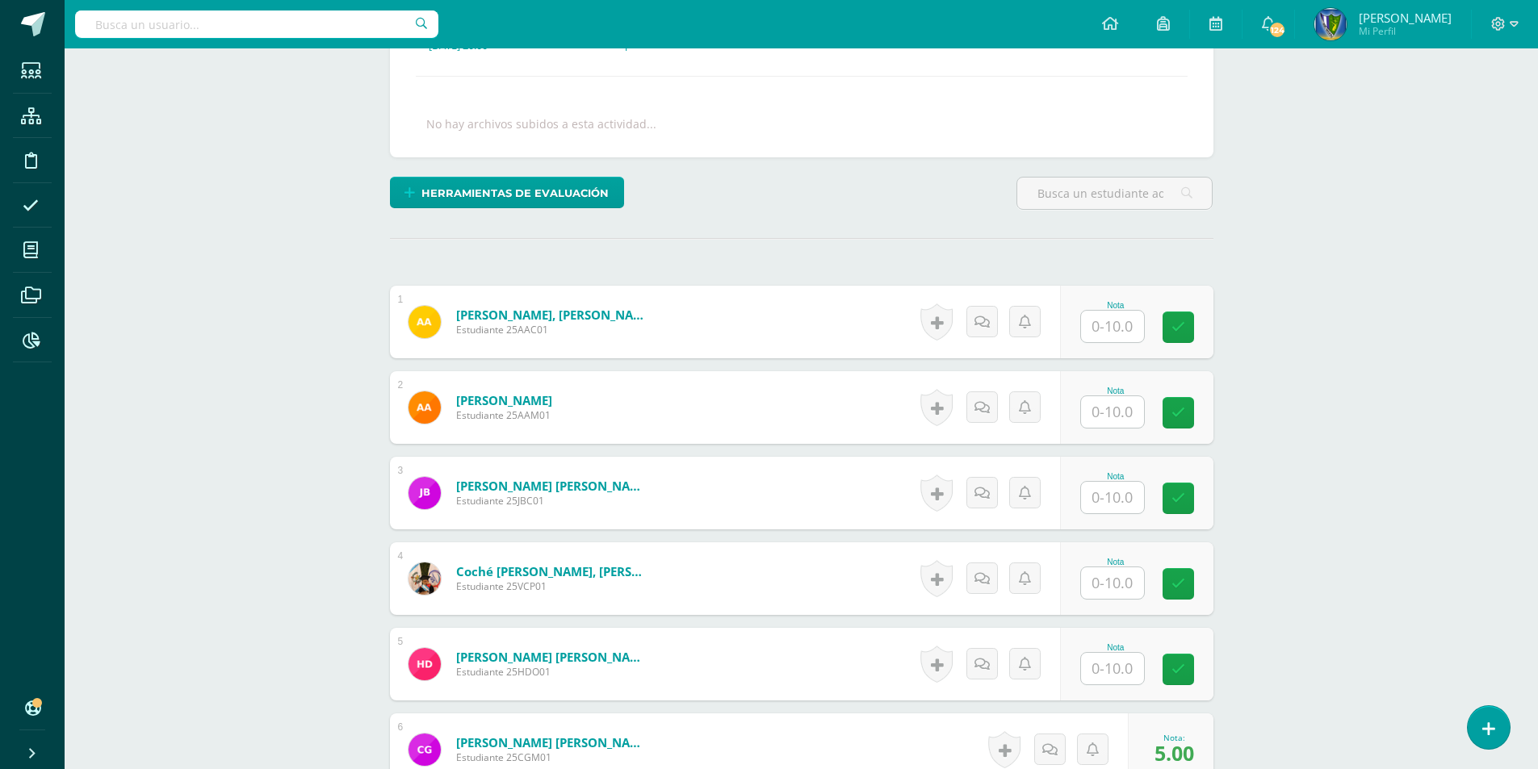
scroll to position [245, 0]
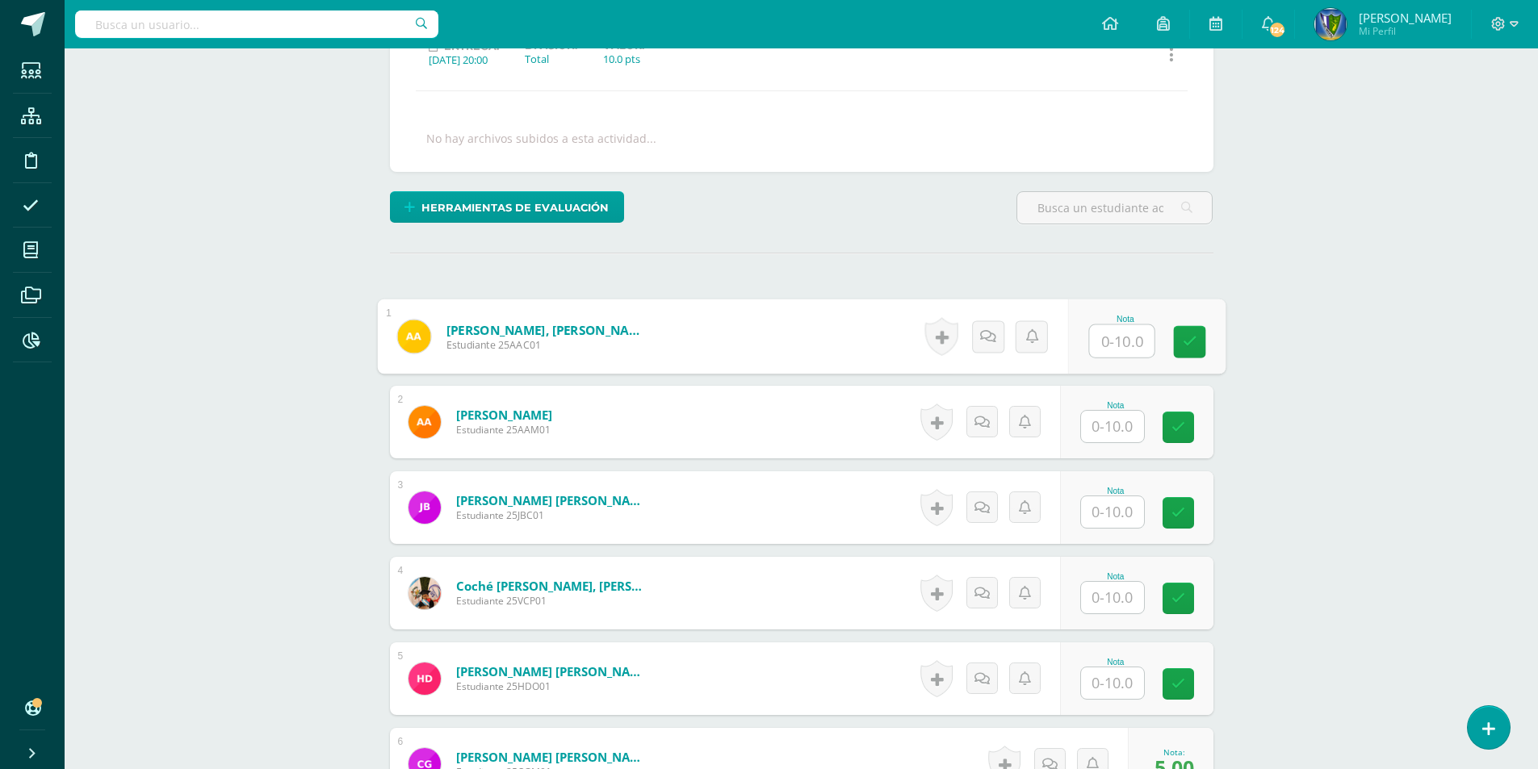
click at [1119, 346] on input "text" at bounding box center [1121, 341] width 65 height 32
type input "10"
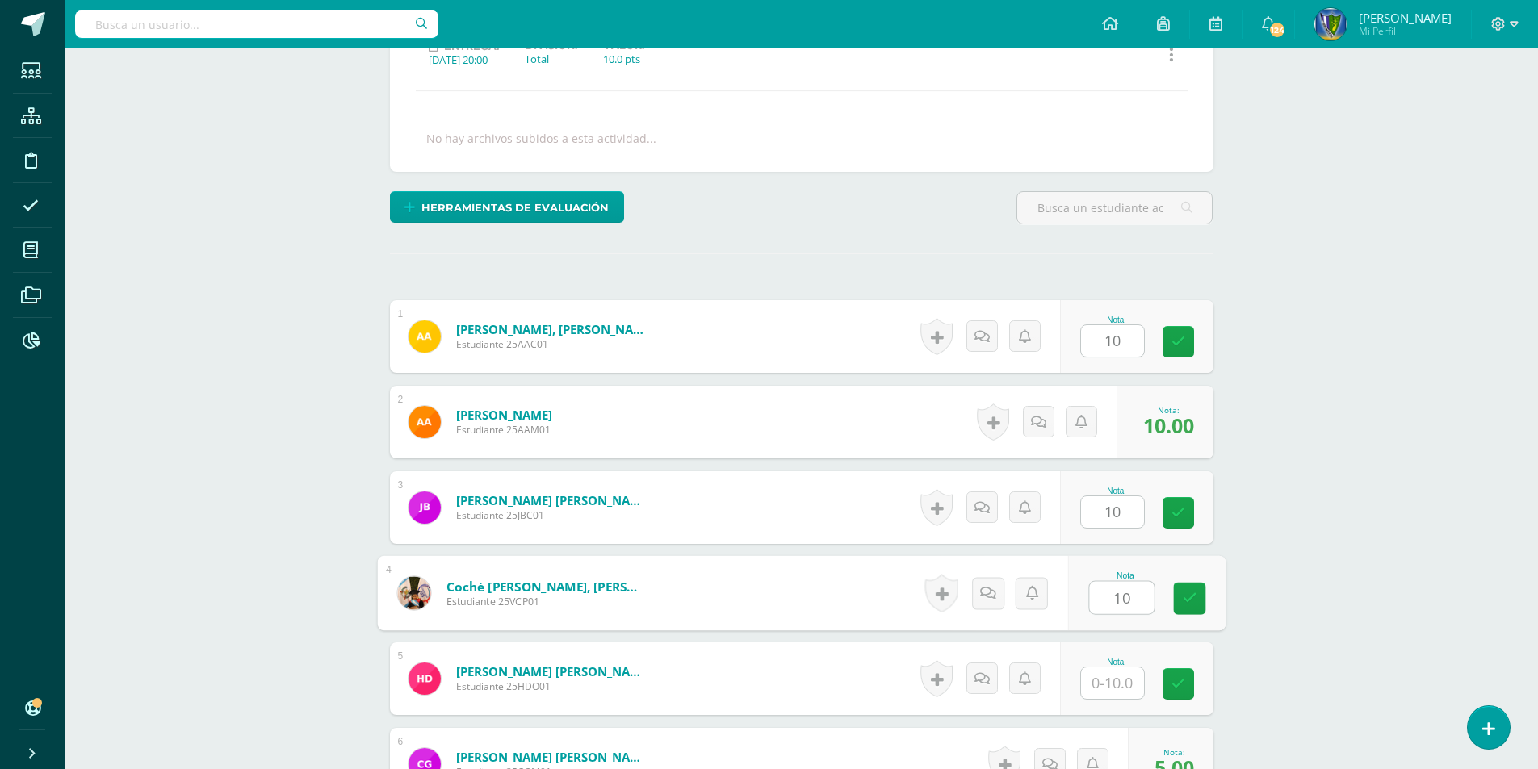
type input "10"
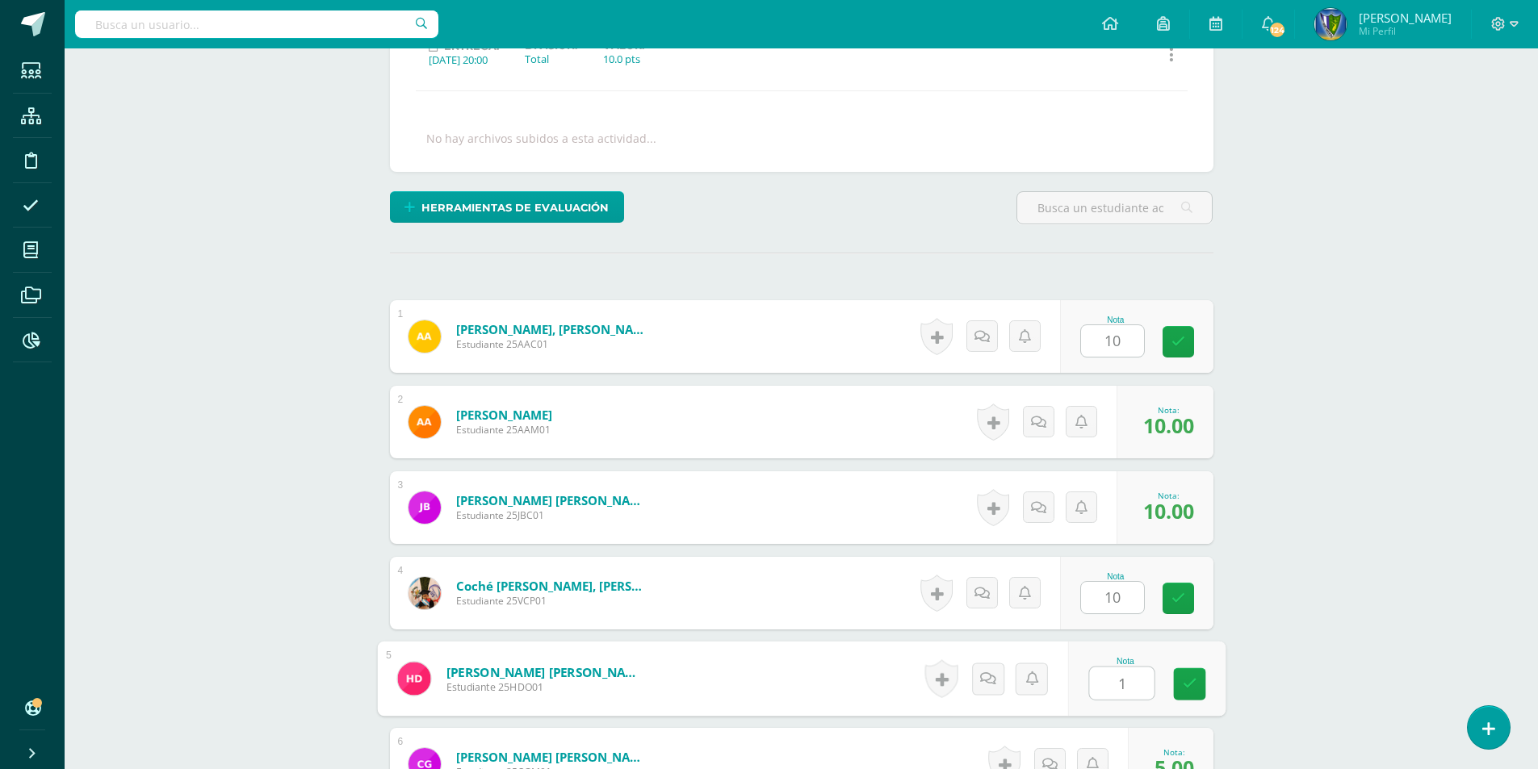
type input "10"
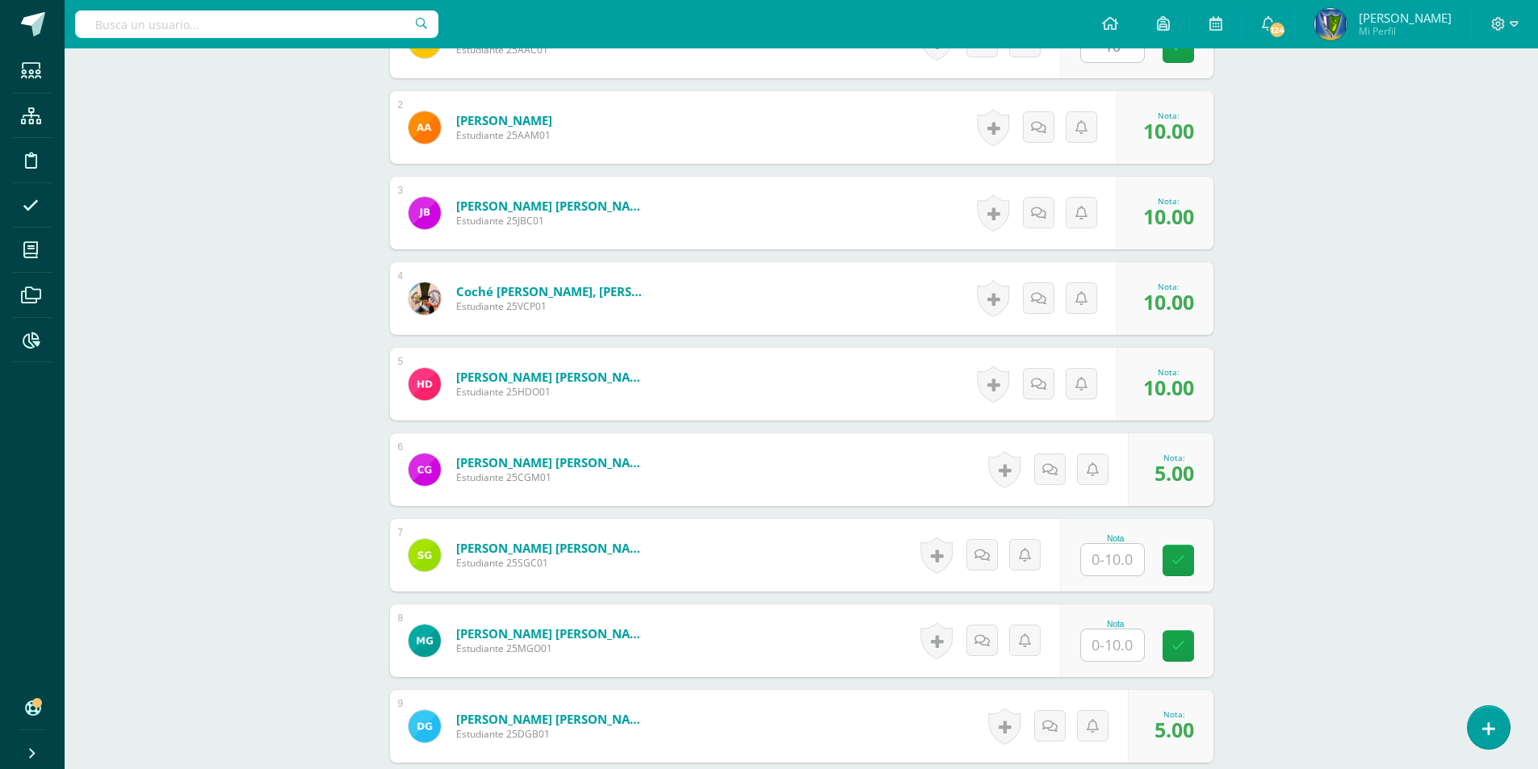
scroll to position [567, 0]
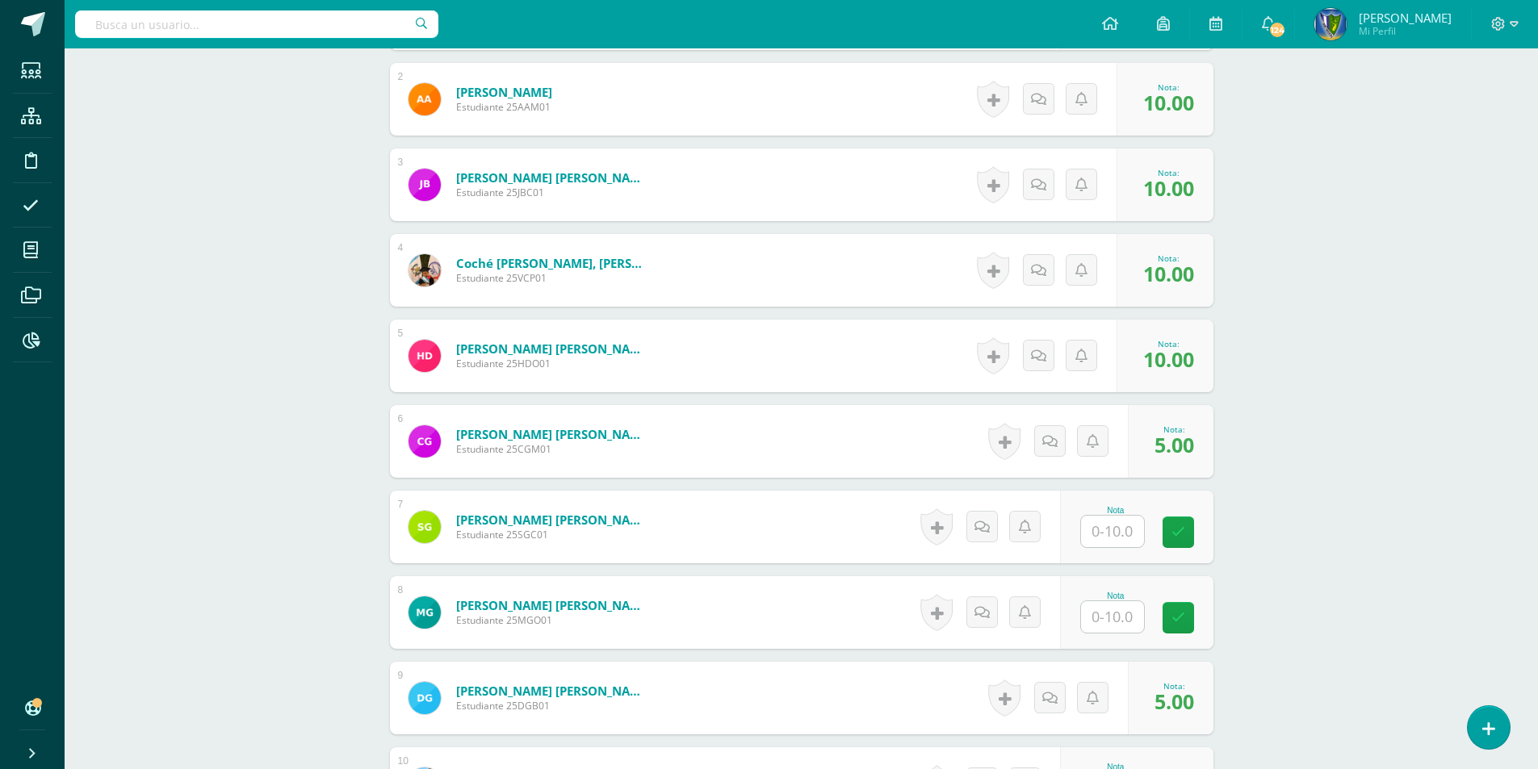
drag, startPoint x: 1115, startPoint y: 509, endPoint x: 1124, endPoint y: 523, distance: 16.3
click at [1119, 517] on div "Nota" at bounding box center [1115, 527] width 71 height 42
click at [1125, 524] on input "text" at bounding box center [1112, 531] width 63 height 31
type input "10"
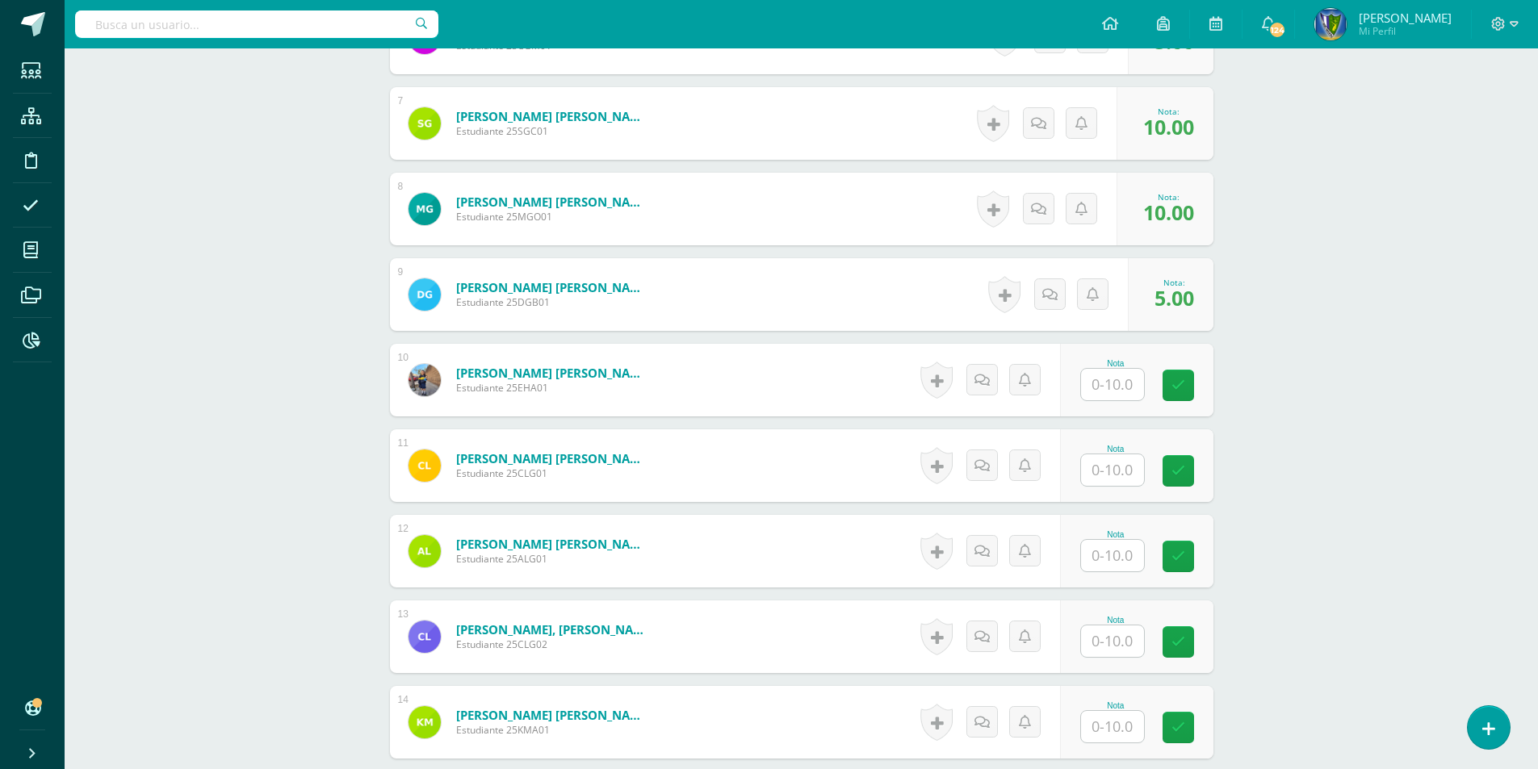
scroll to position [1052, 0]
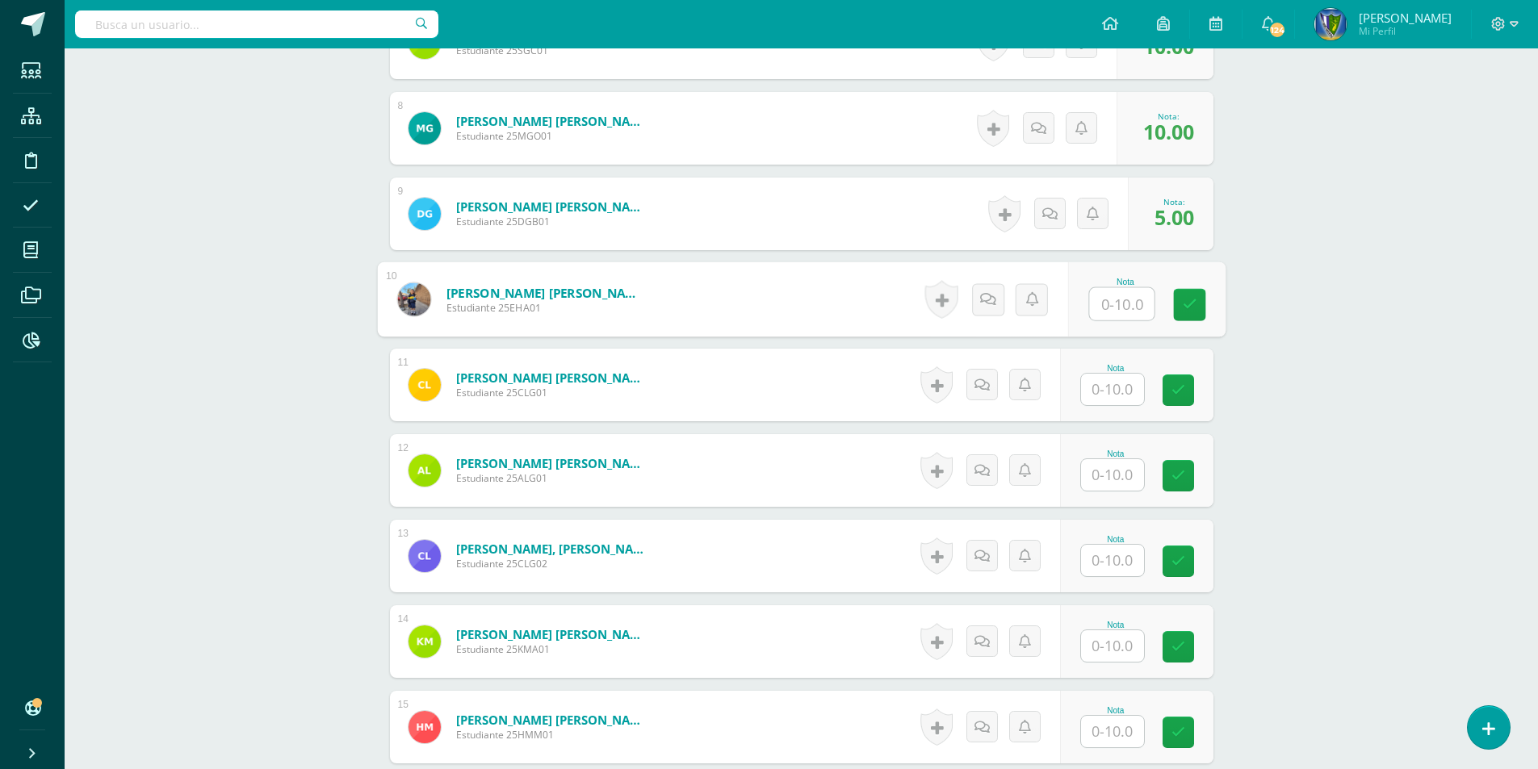
click at [1114, 312] on input "text" at bounding box center [1121, 304] width 65 height 32
type input "10"
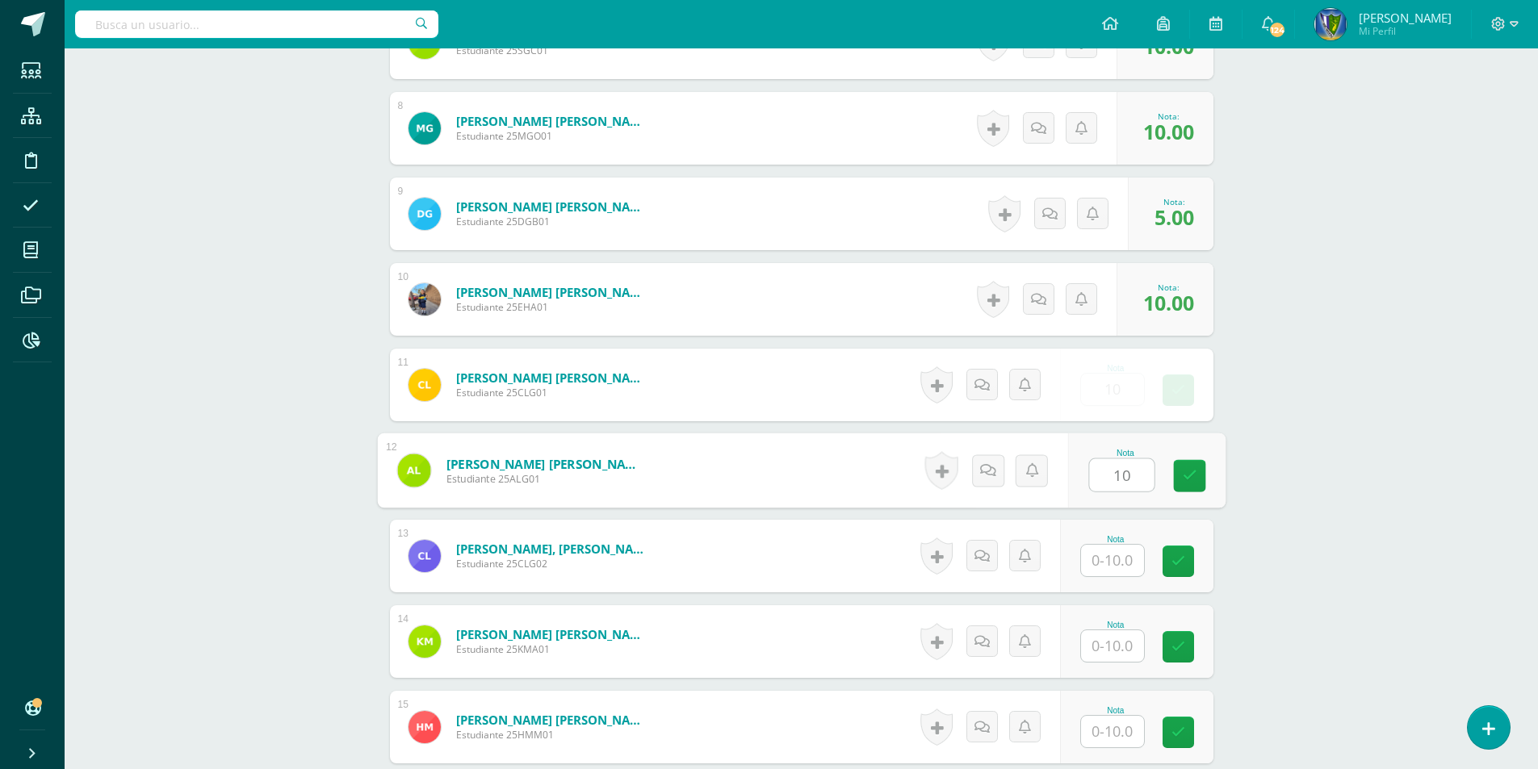
type input "10"
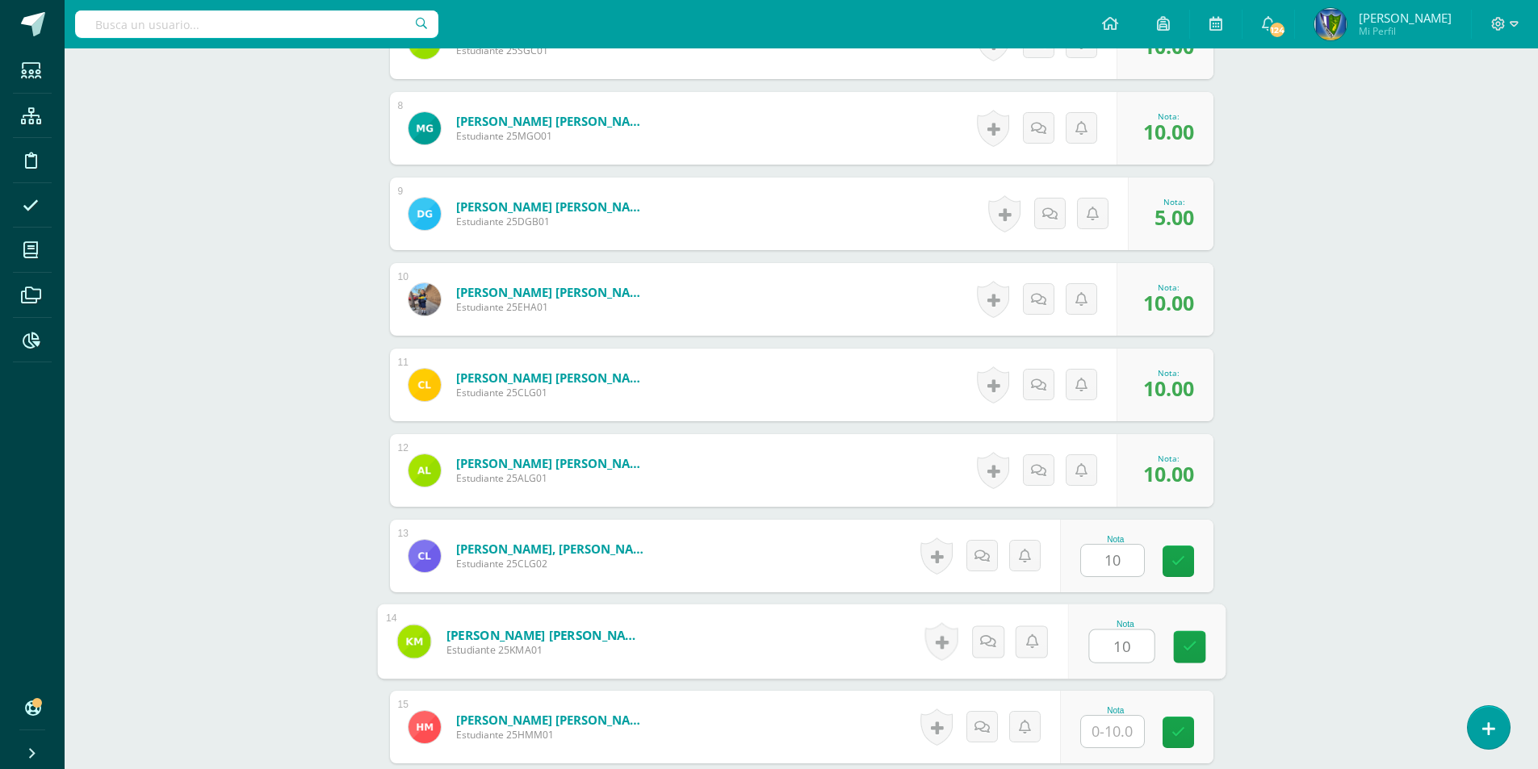
type input "10"
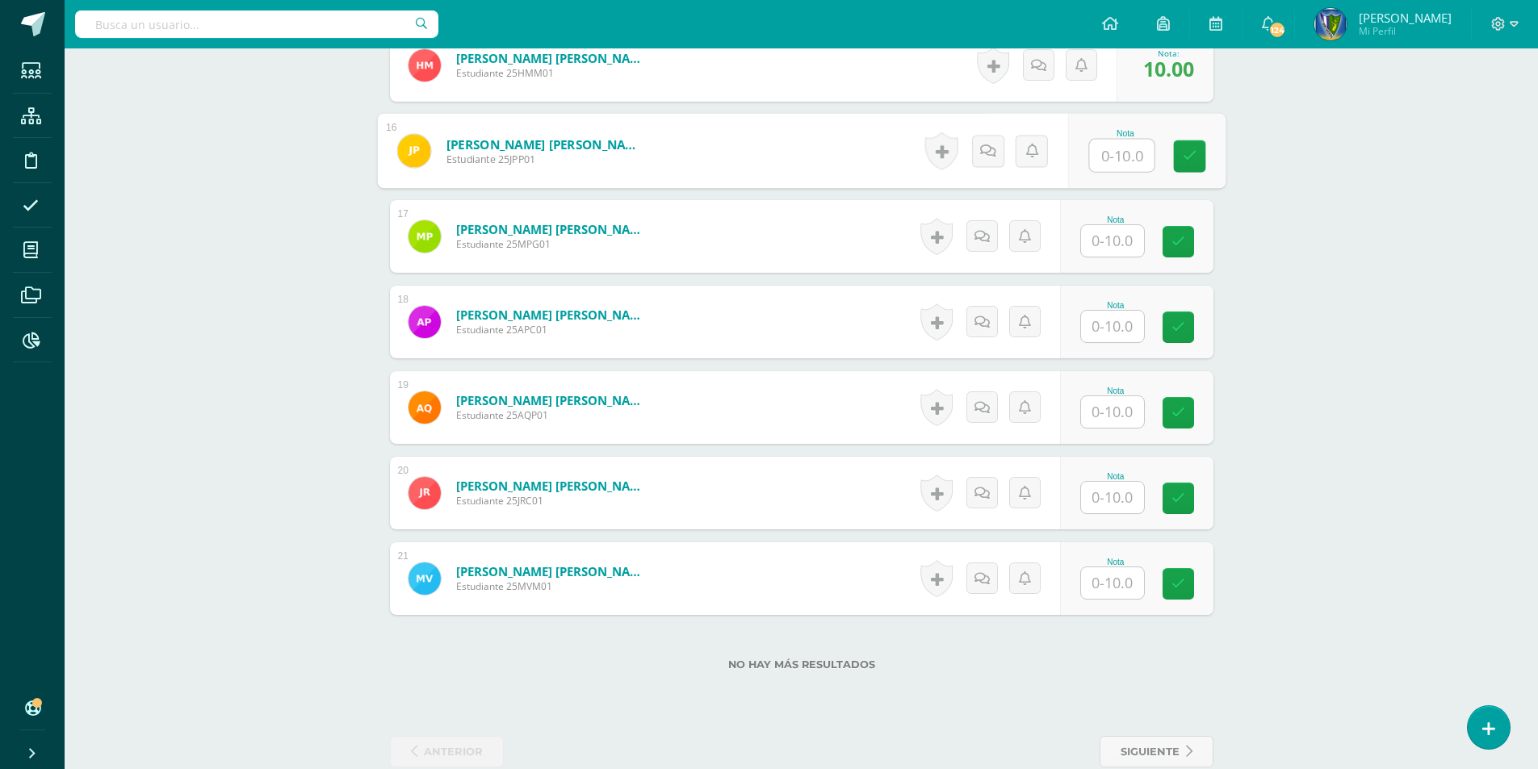
scroll to position [1726, 0]
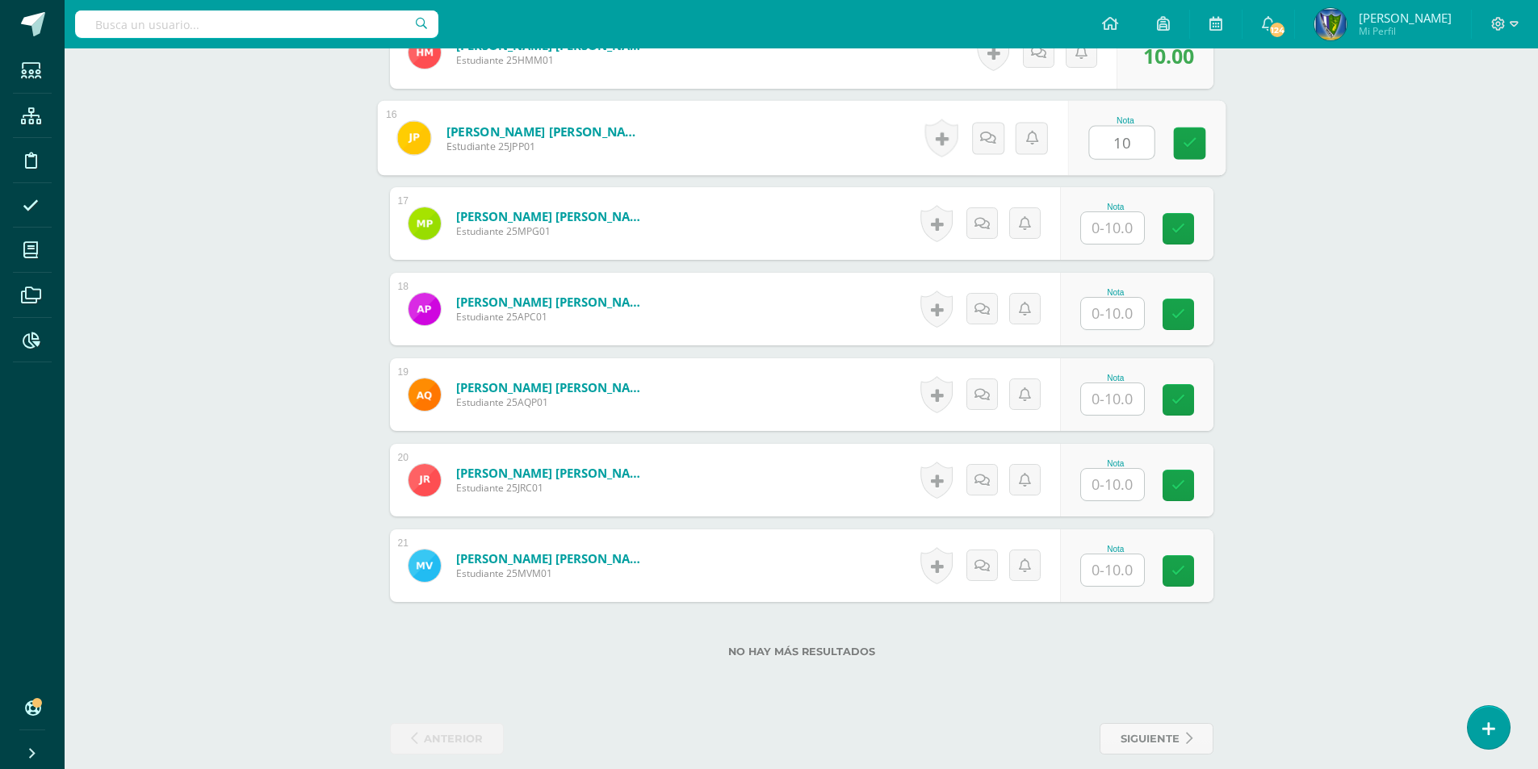
type input "10"
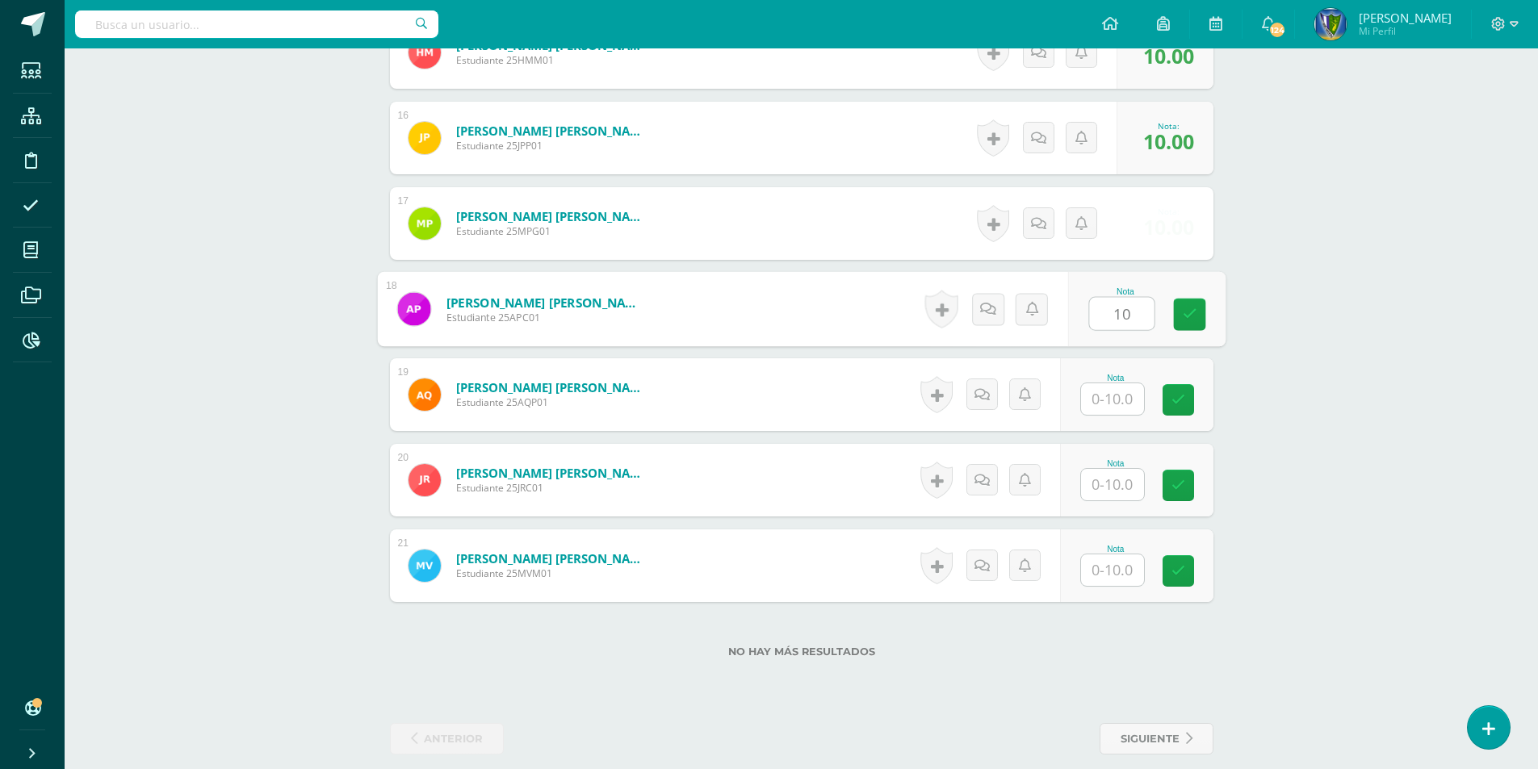
type input "10"
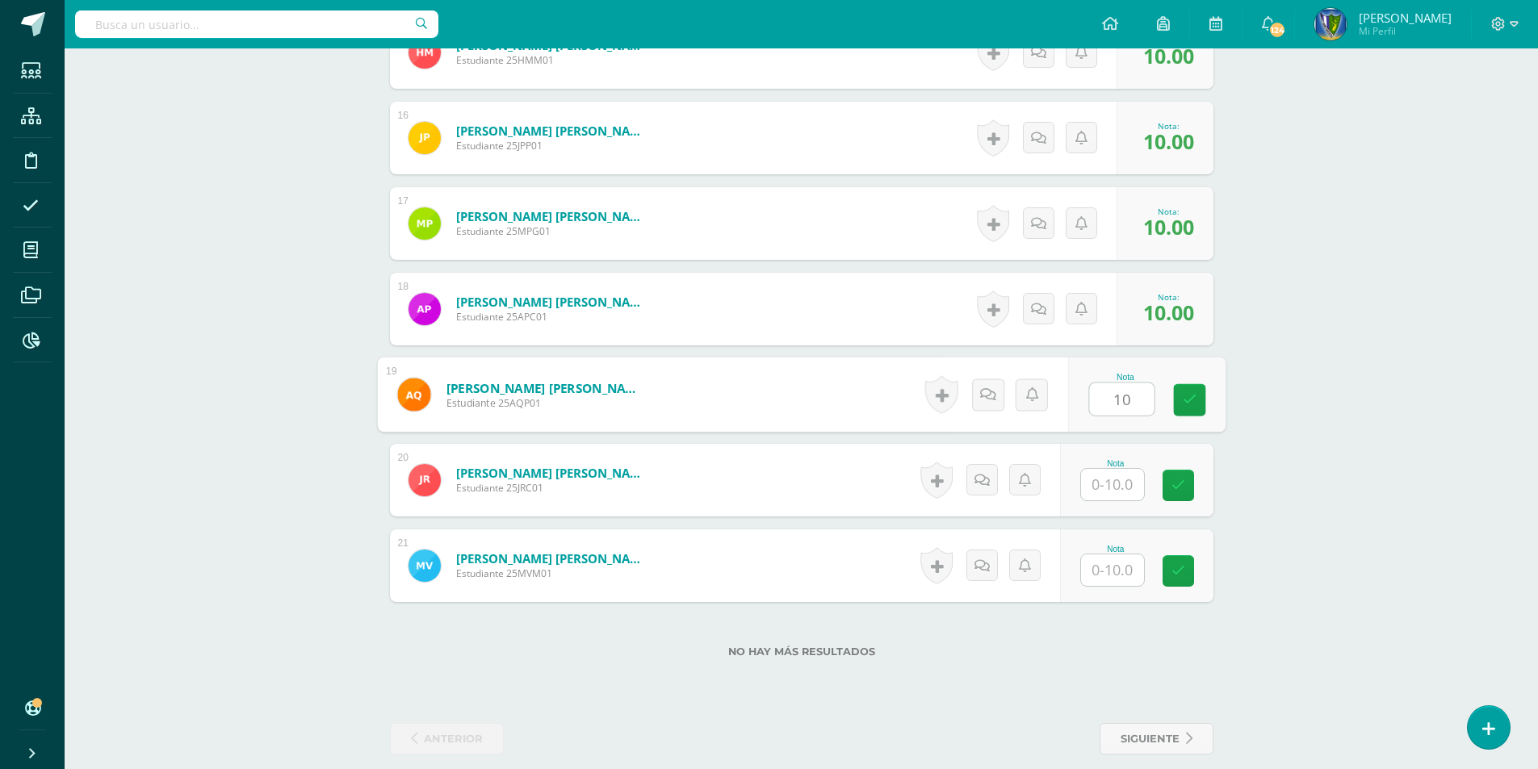
type input "10"
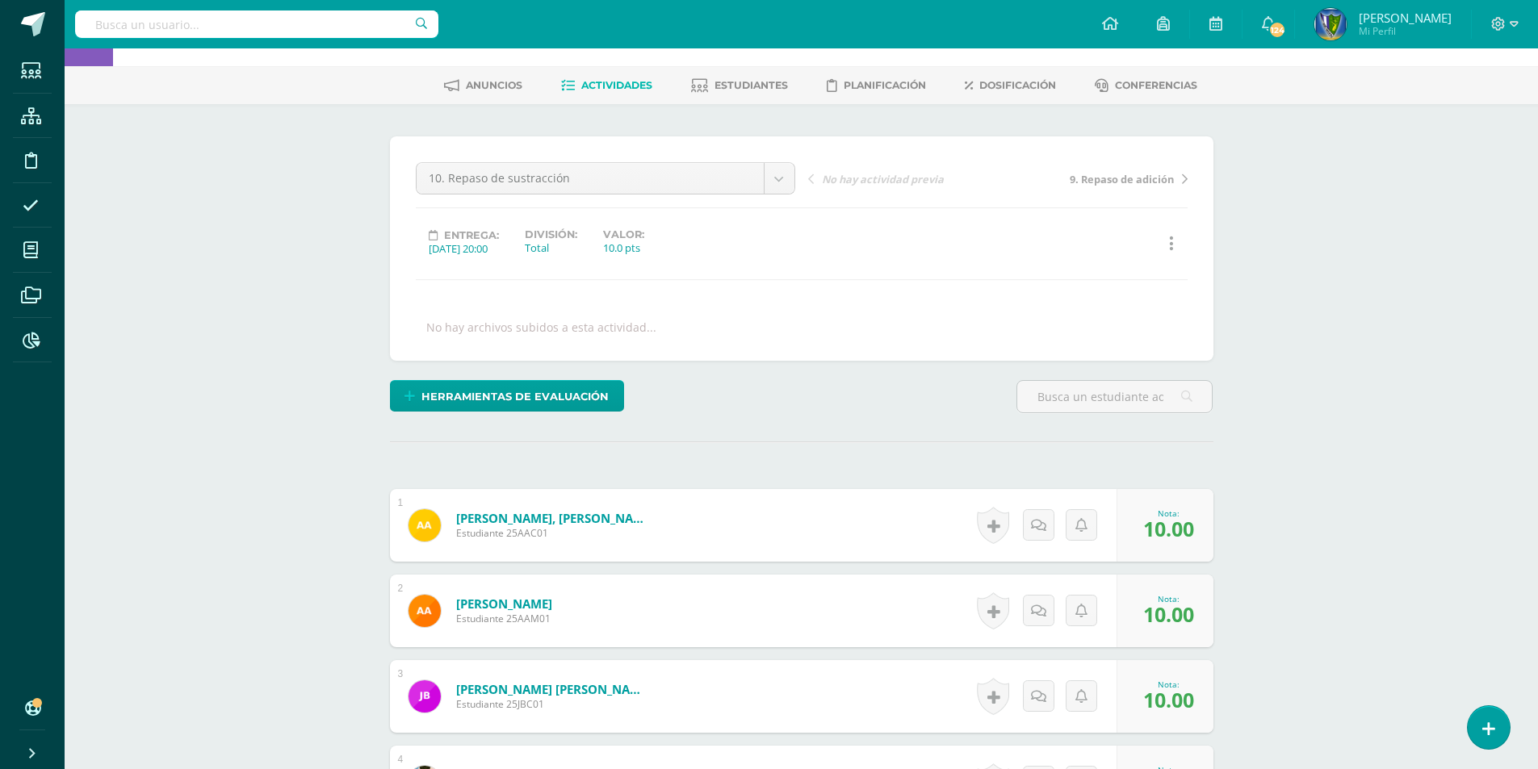
scroll to position [0, 0]
